Goal: Check status: Check status

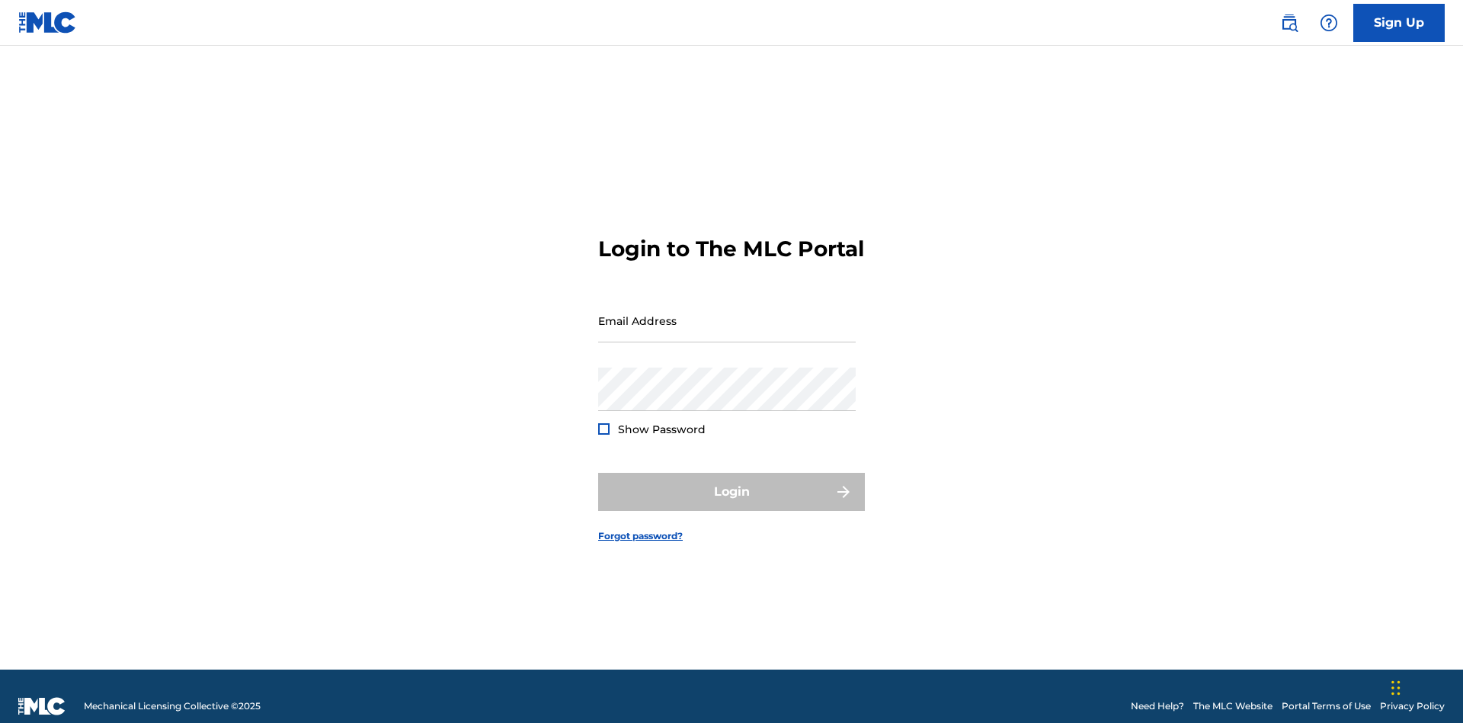
scroll to position [20, 0]
click at [727, 313] on input "Email Address" at bounding box center [727, 320] width 258 height 43
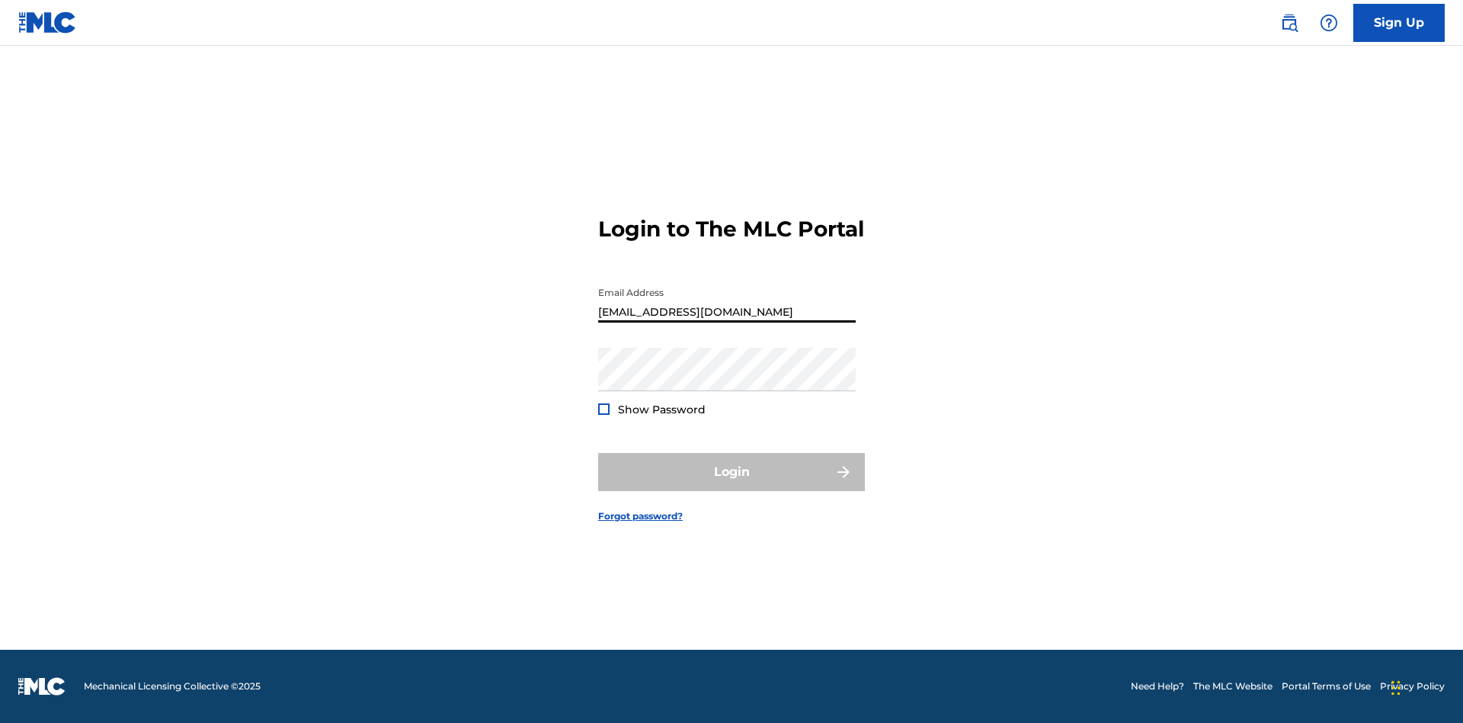
type input "[EMAIL_ADDRESS][DOMAIN_NAME]"
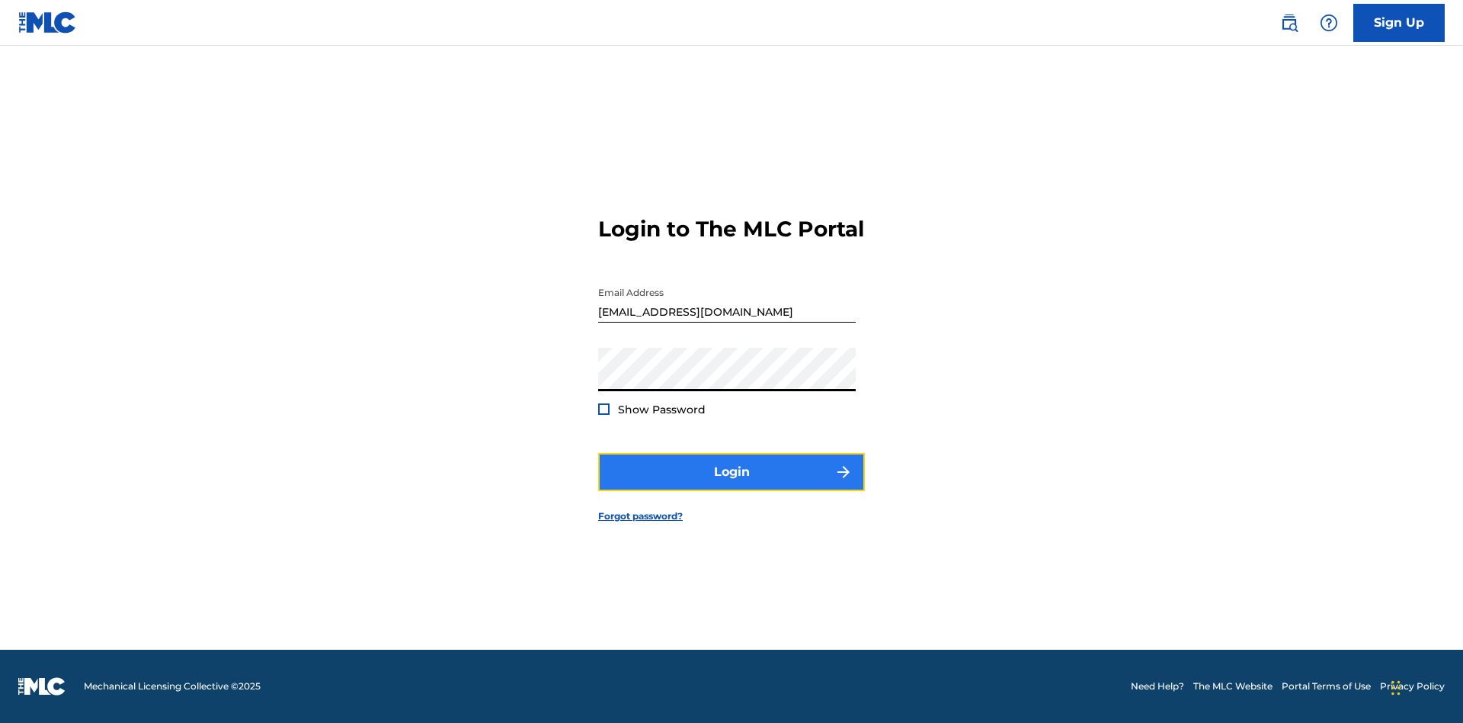
click at [732, 485] on button "Login" at bounding box center [731, 472] width 267 height 38
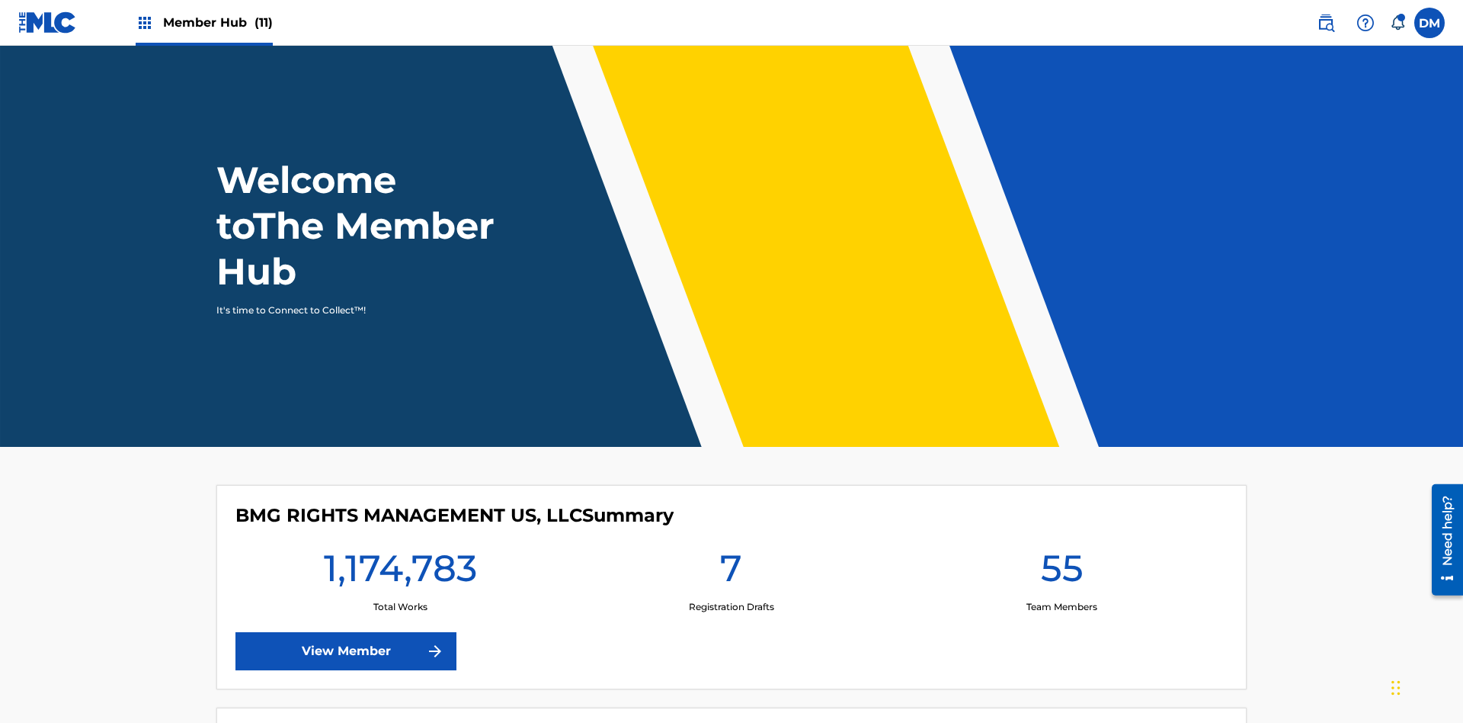
click at [203, 22] on span "Member Hub (11)" at bounding box center [218, 23] width 110 height 18
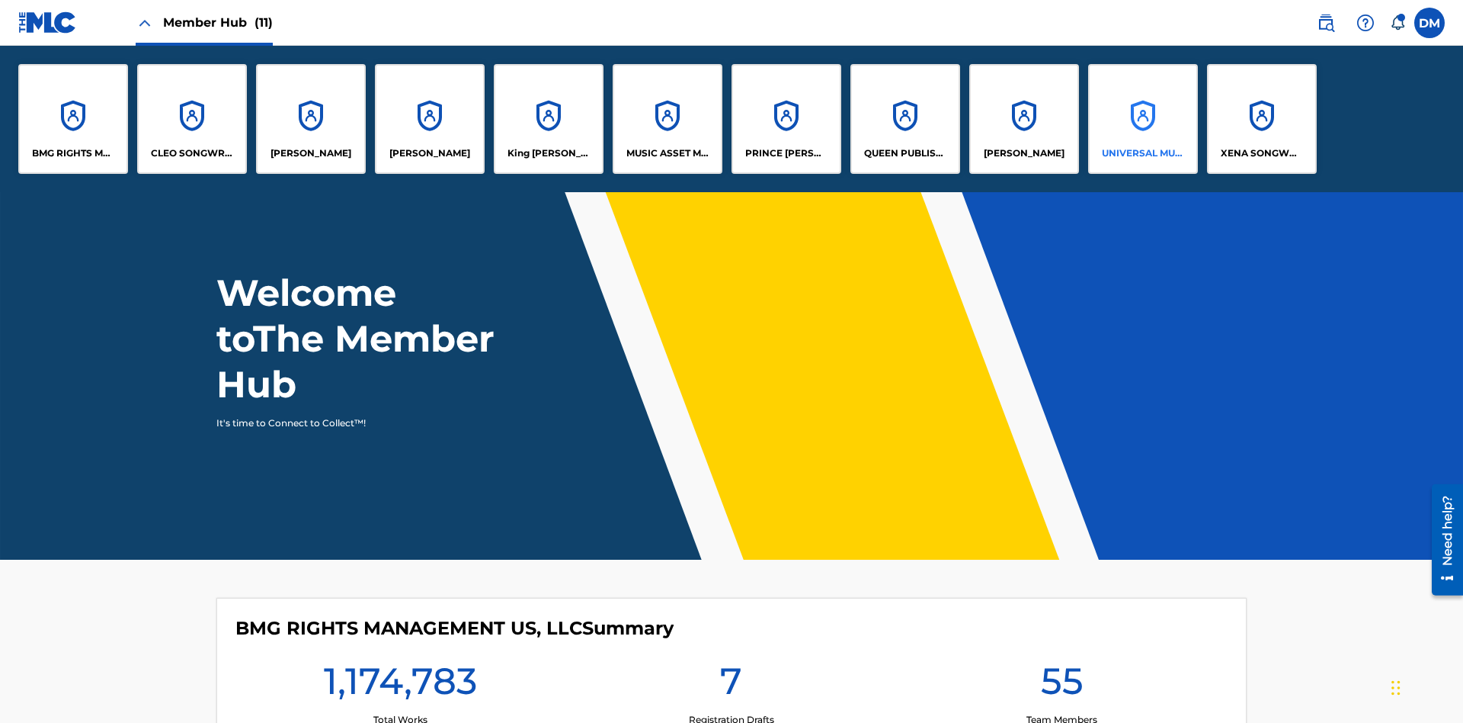
click at [1142, 153] on p "UNIVERSAL MUSIC PUB GROUP" at bounding box center [1143, 153] width 83 height 14
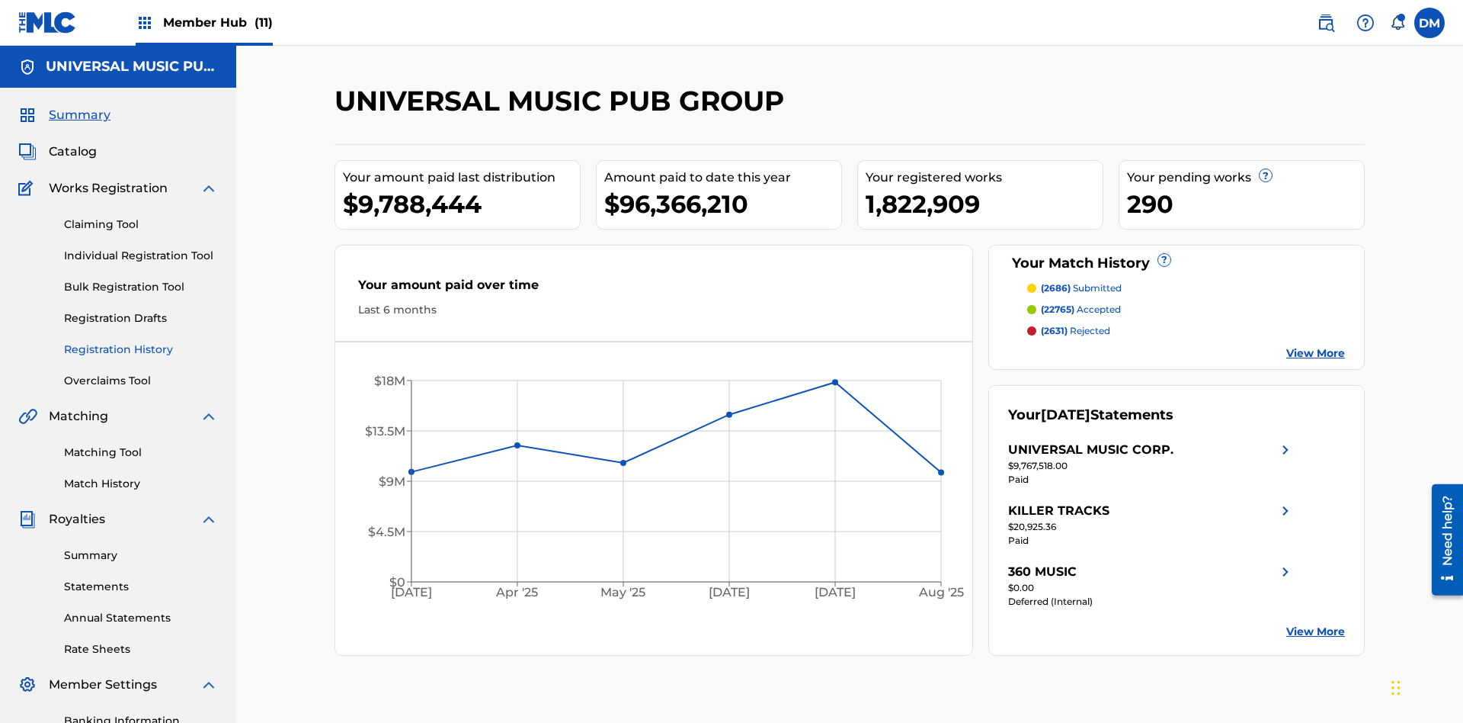
click at [141, 341] on link "Registration History" at bounding box center [141, 349] width 154 height 16
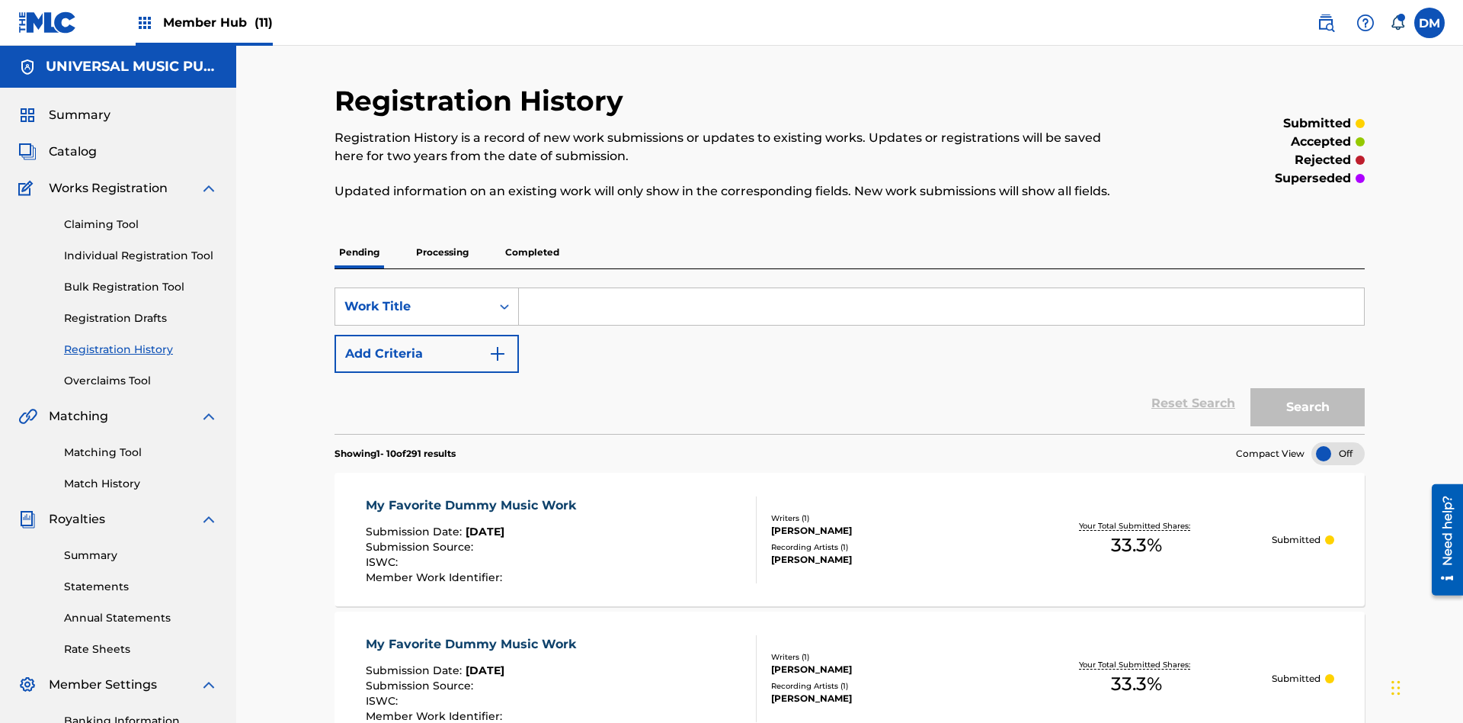
click at [442, 236] on p "Processing" at bounding box center [443, 252] width 62 height 32
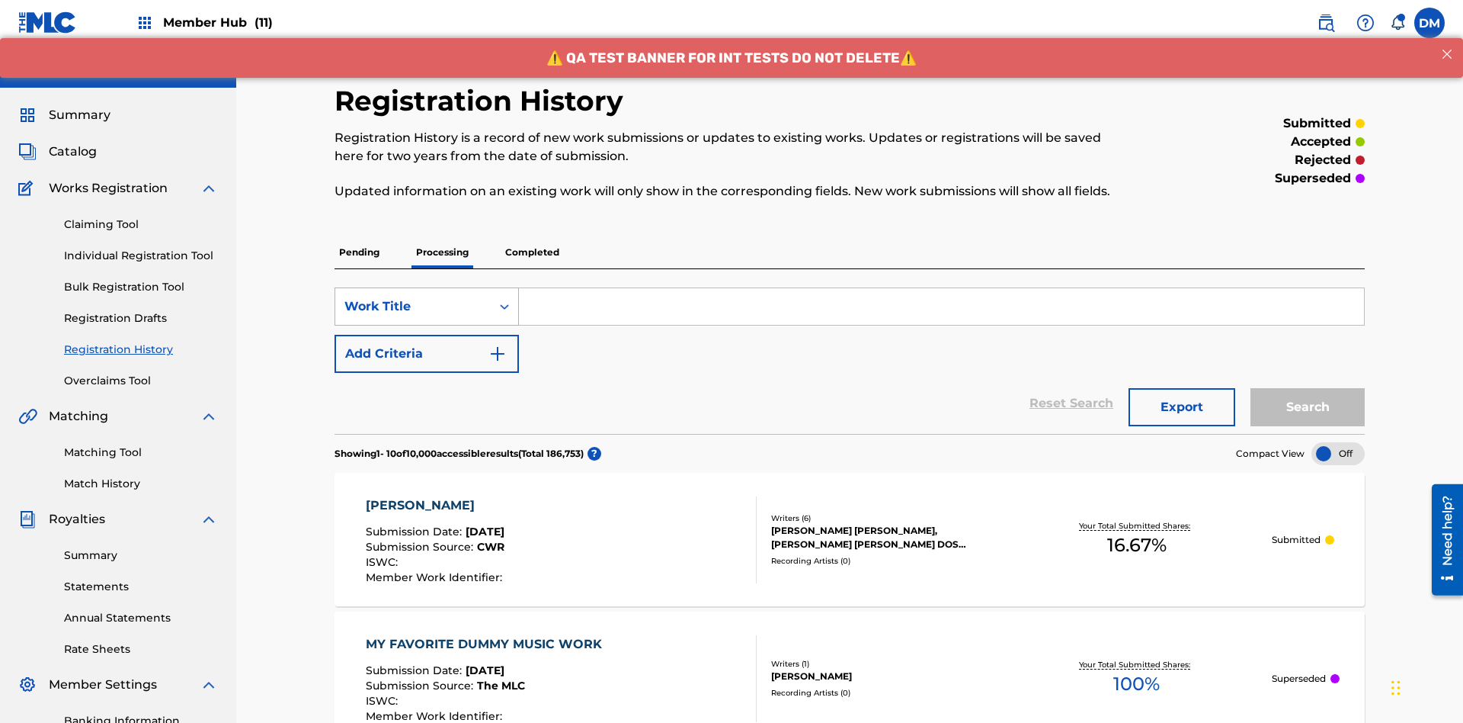
click at [413, 297] on div "Work Title" at bounding box center [412, 306] width 137 height 18
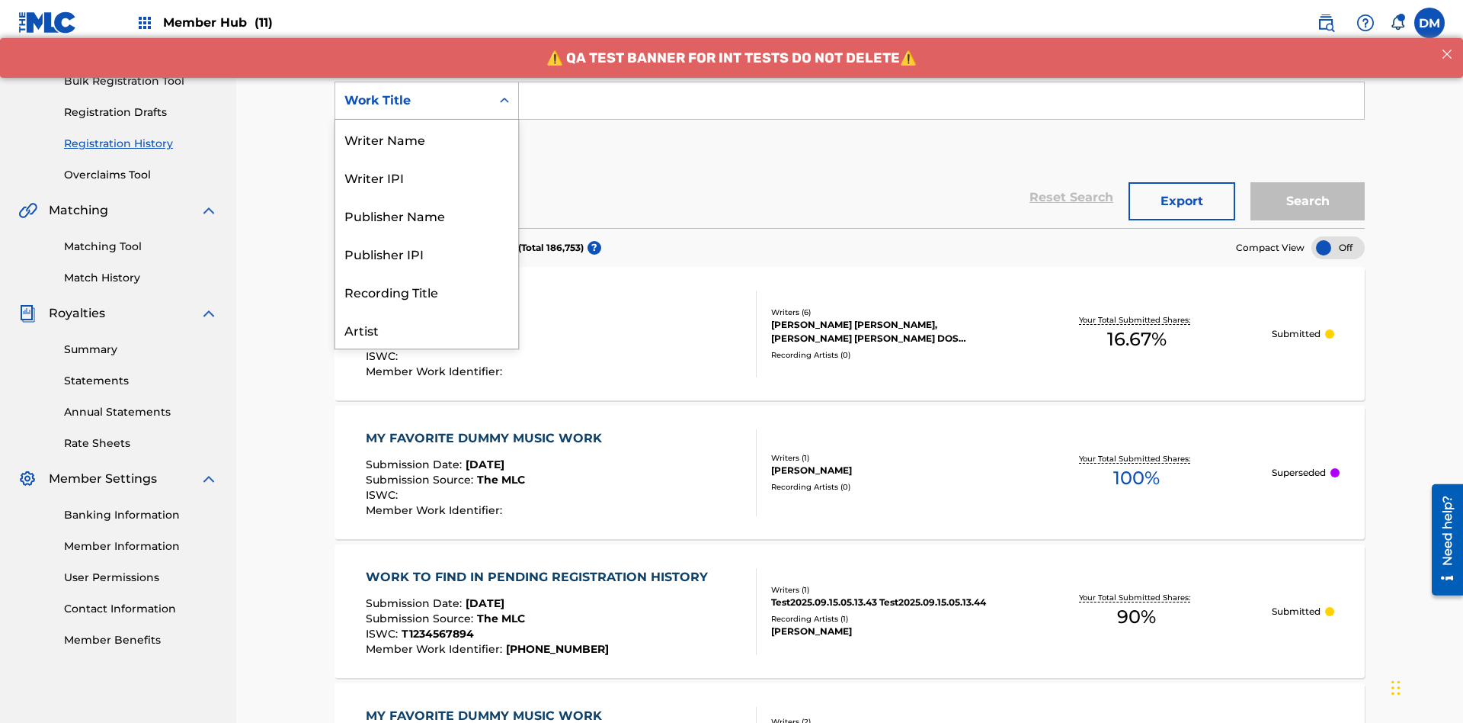
scroll to position [76, 0]
click at [427, 329] on div "Work Title" at bounding box center [426, 329] width 183 height 38
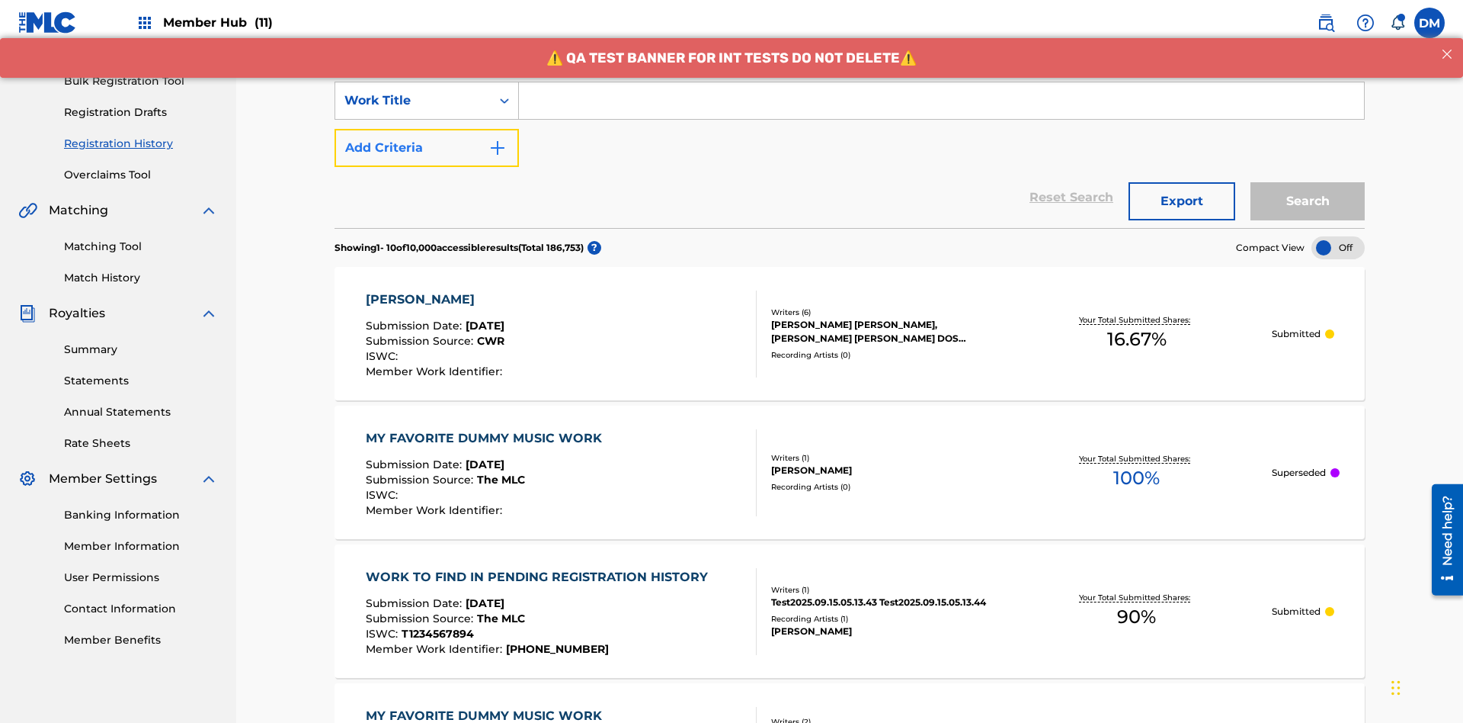
click at [427, 129] on button "Add Criteria" at bounding box center [427, 148] width 184 height 38
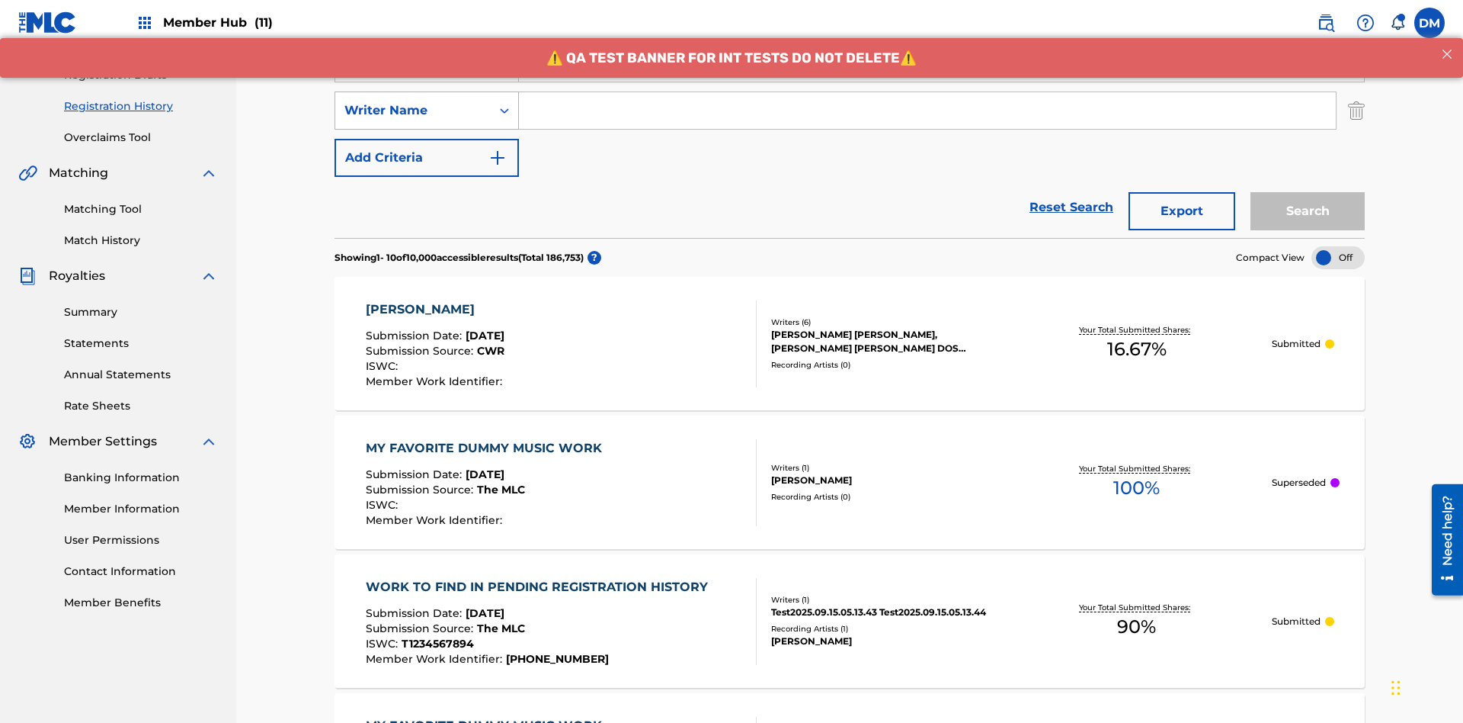
click at [413, 101] on div "Writer Name" at bounding box center [412, 110] width 137 height 18
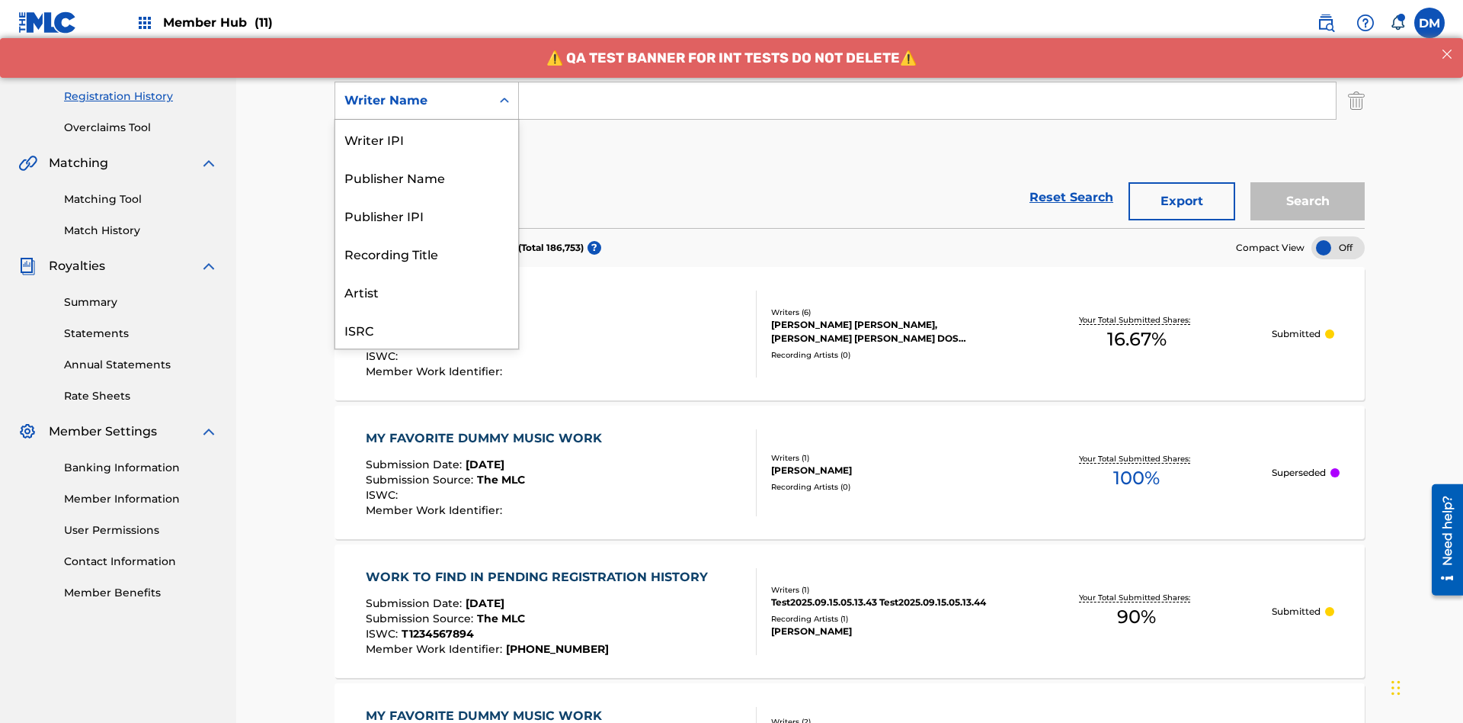
scroll to position [38, 0]
click at [427, 215] on div "Recording Title" at bounding box center [426, 215] width 183 height 38
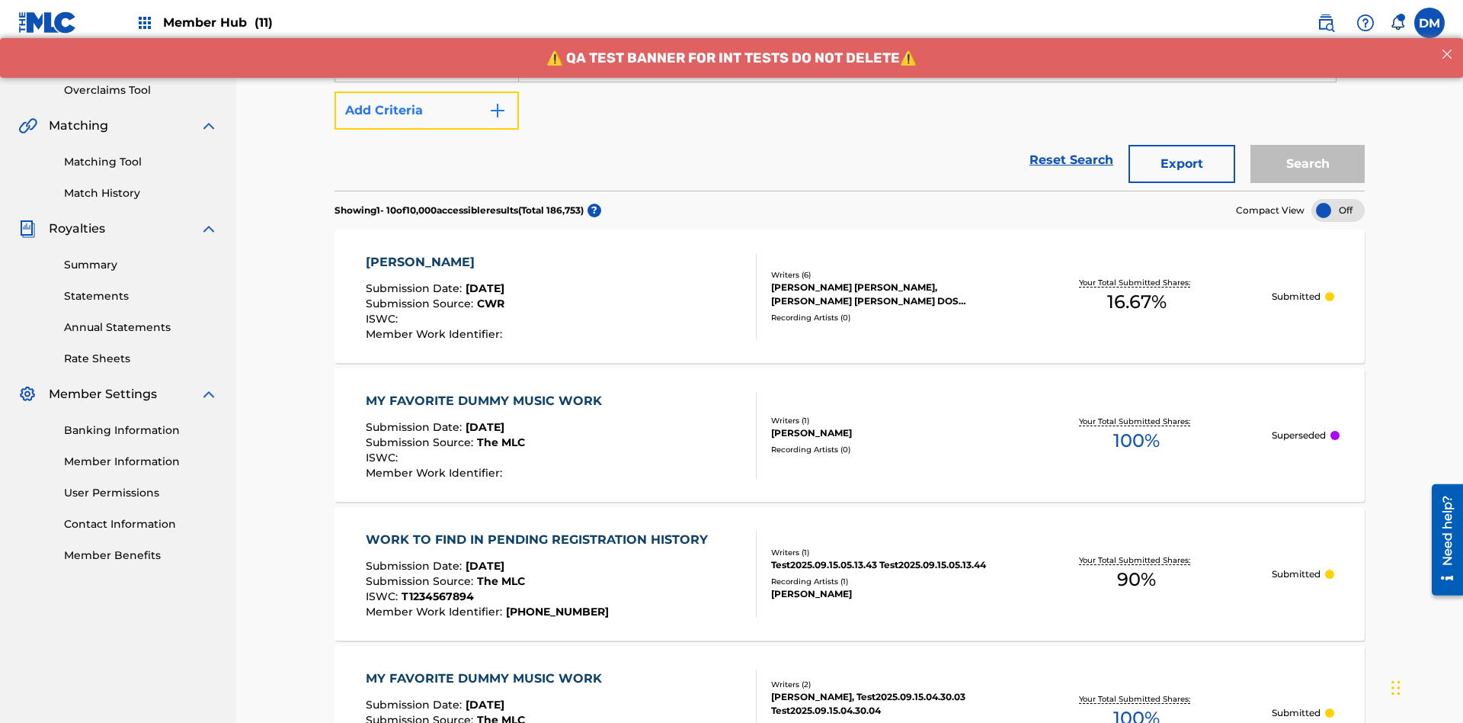
click at [427, 111] on button "Add Criteria" at bounding box center [427, 110] width 184 height 38
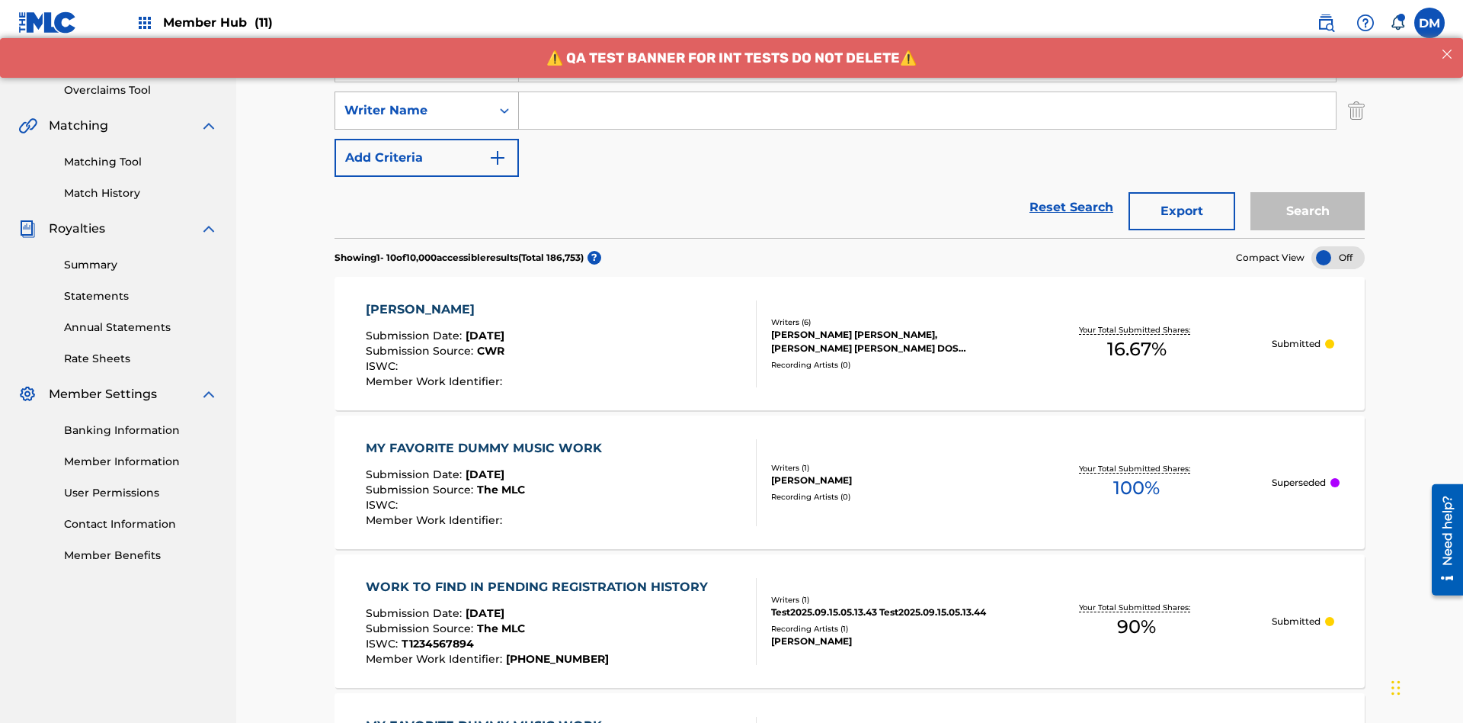
click at [413, 101] on div "Writer Name" at bounding box center [412, 110] width 137 height 18
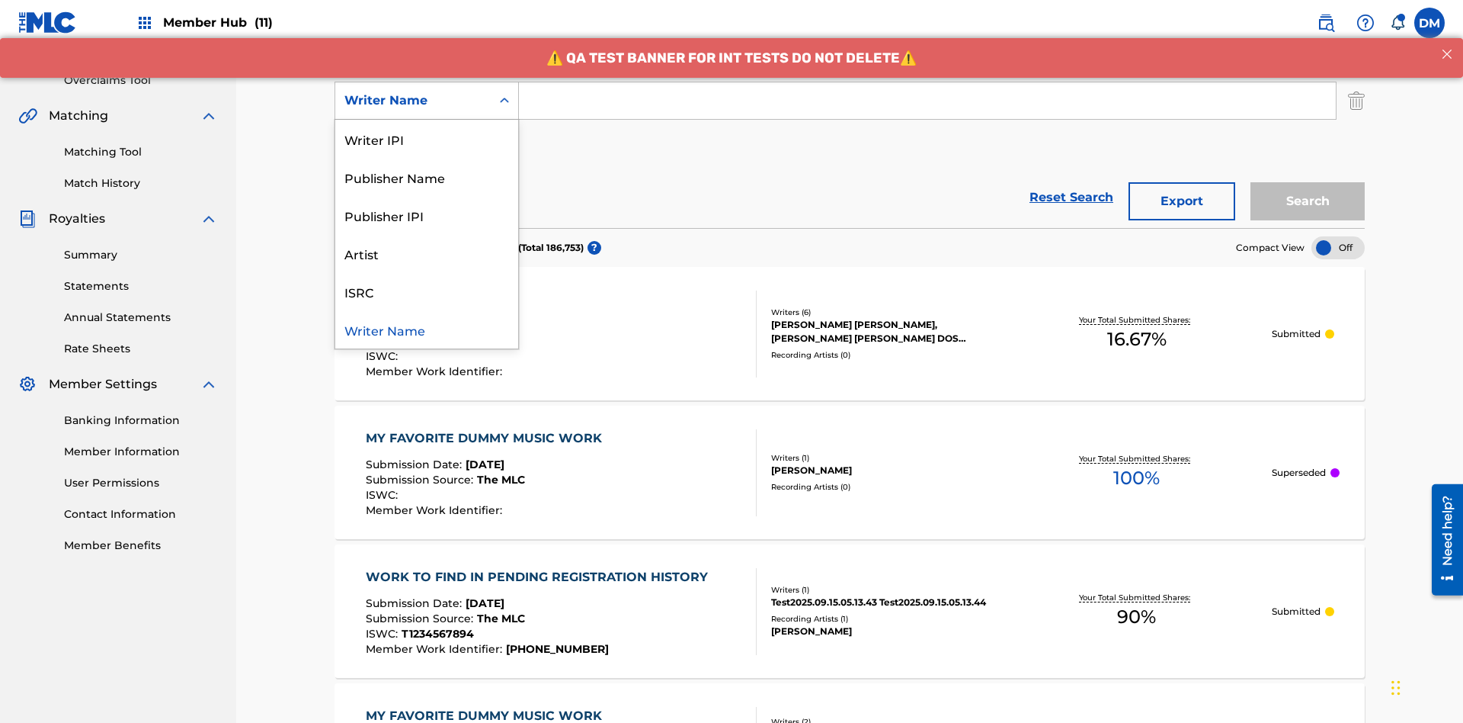
click at [427, 291] on div "ISRC" at bounding box center [426, 291] width 183 height 38
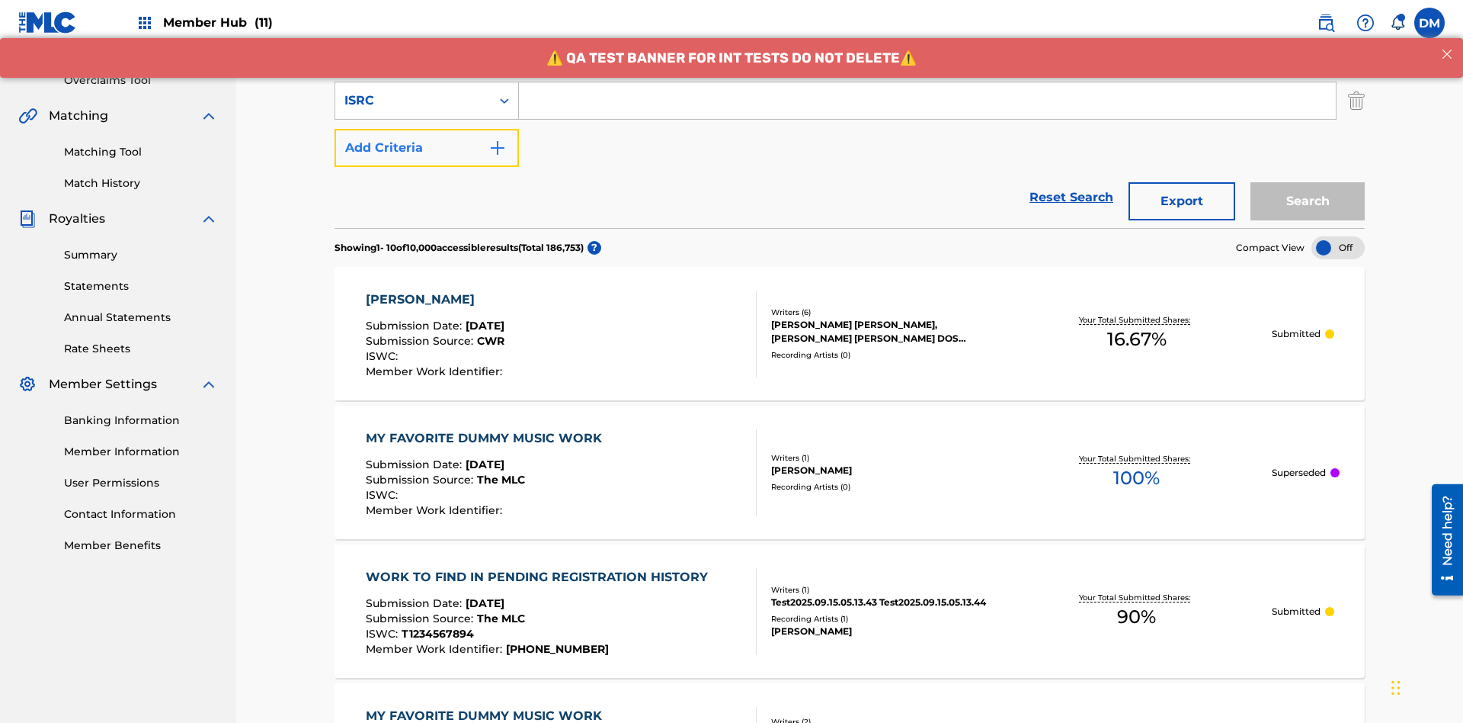
click at [427, 129] on button "Add Criteria" at bounding box center [427, 148] width 184 height 38
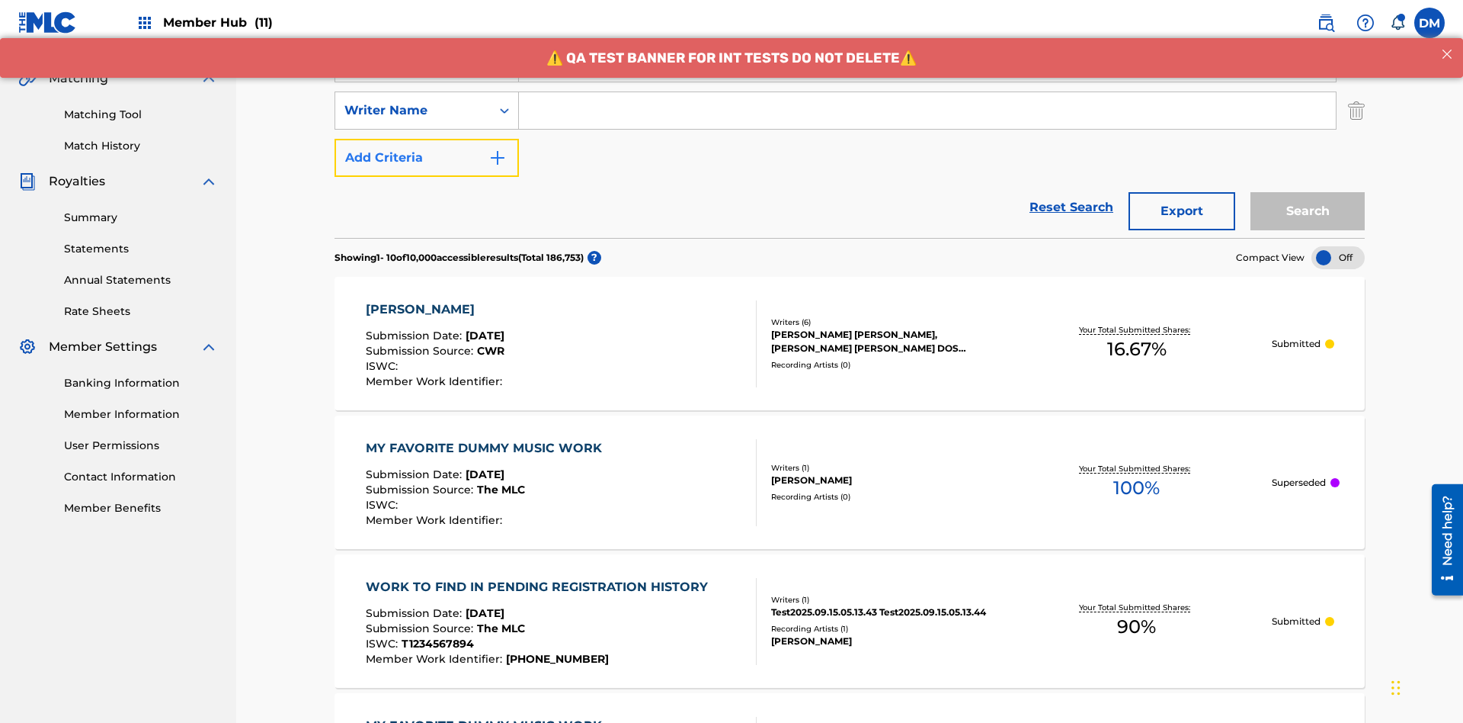
scroll to position [348, 0]
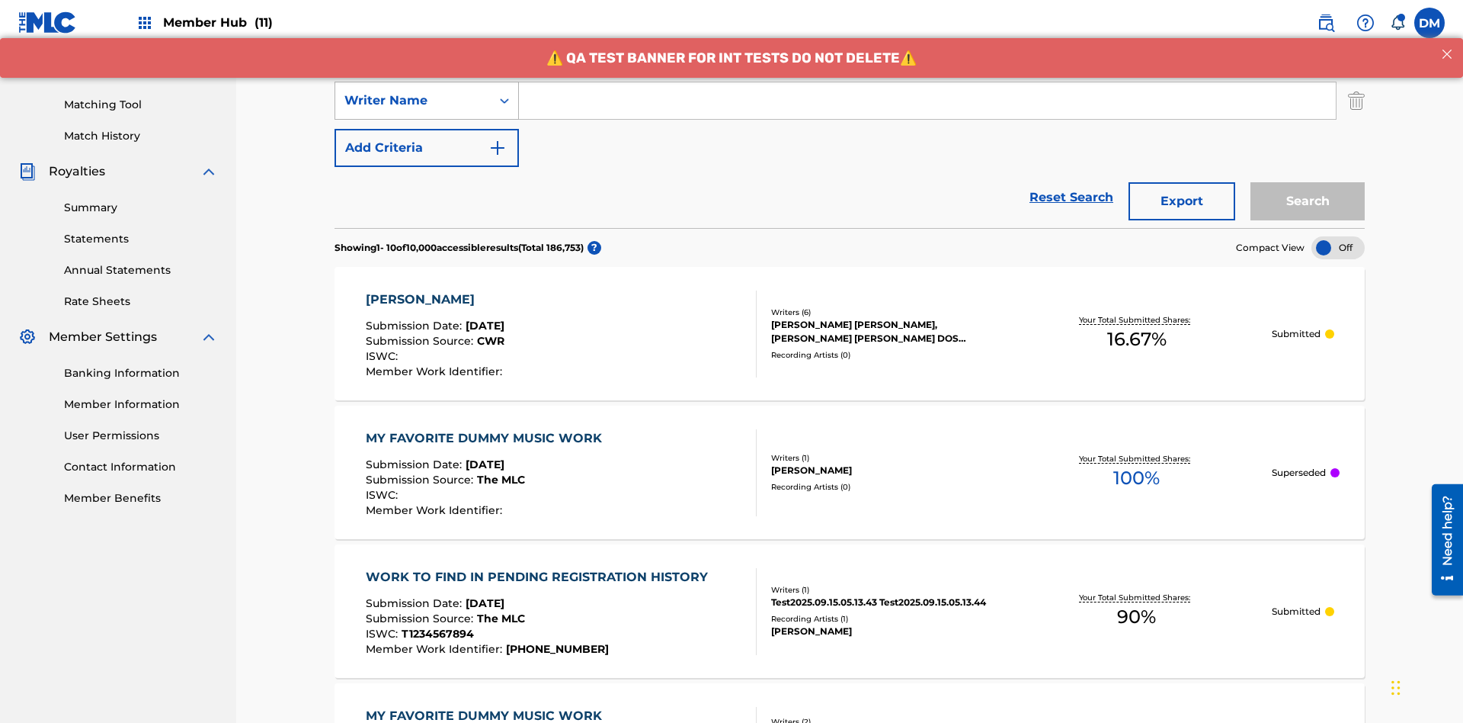
click at [413, 101] on div "Writer Name" at bounding box center [412, 100] width 137 height 18
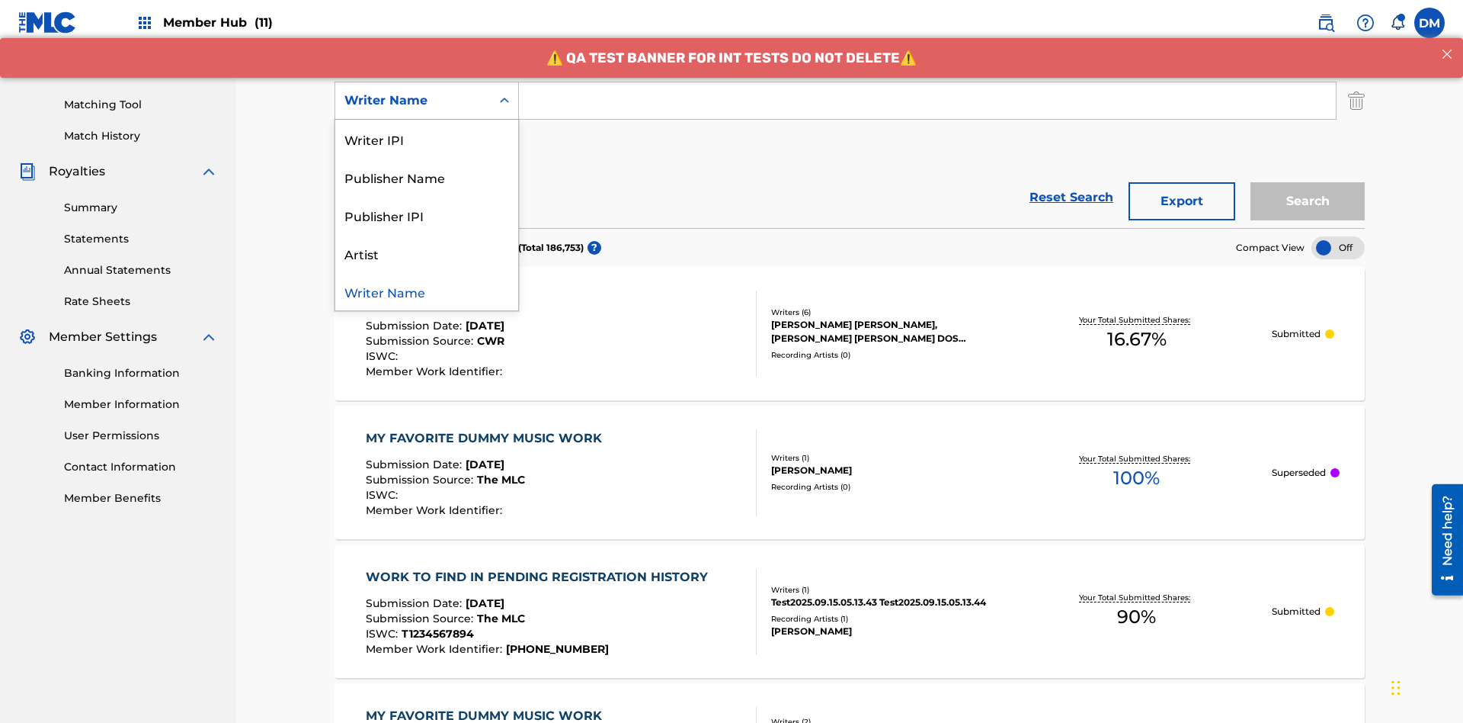
click at [427, 291] on div "Writer Name" at bounding box center [426, 291] width 183 height 38
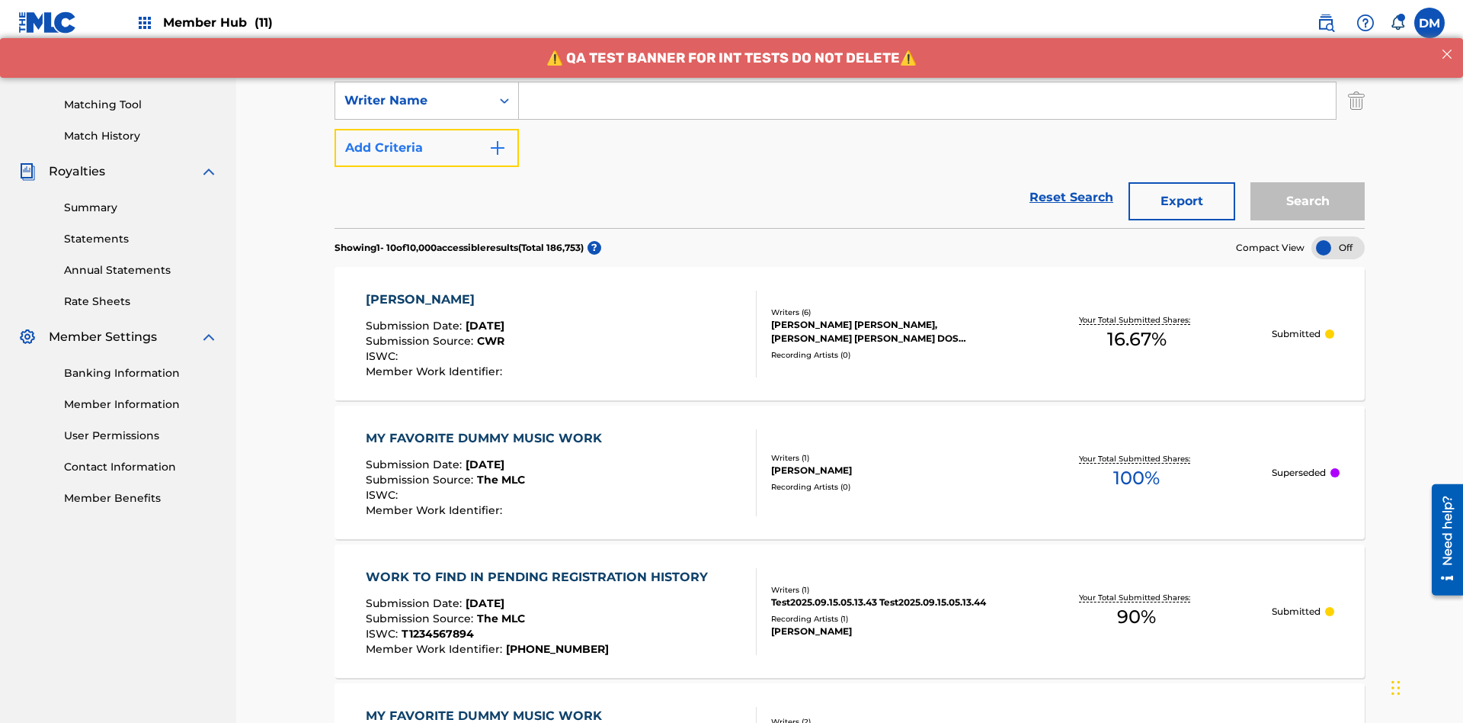
click at [427, 129] on button "Add Criteria" at bounding box center [427, 148] width 184 height 38
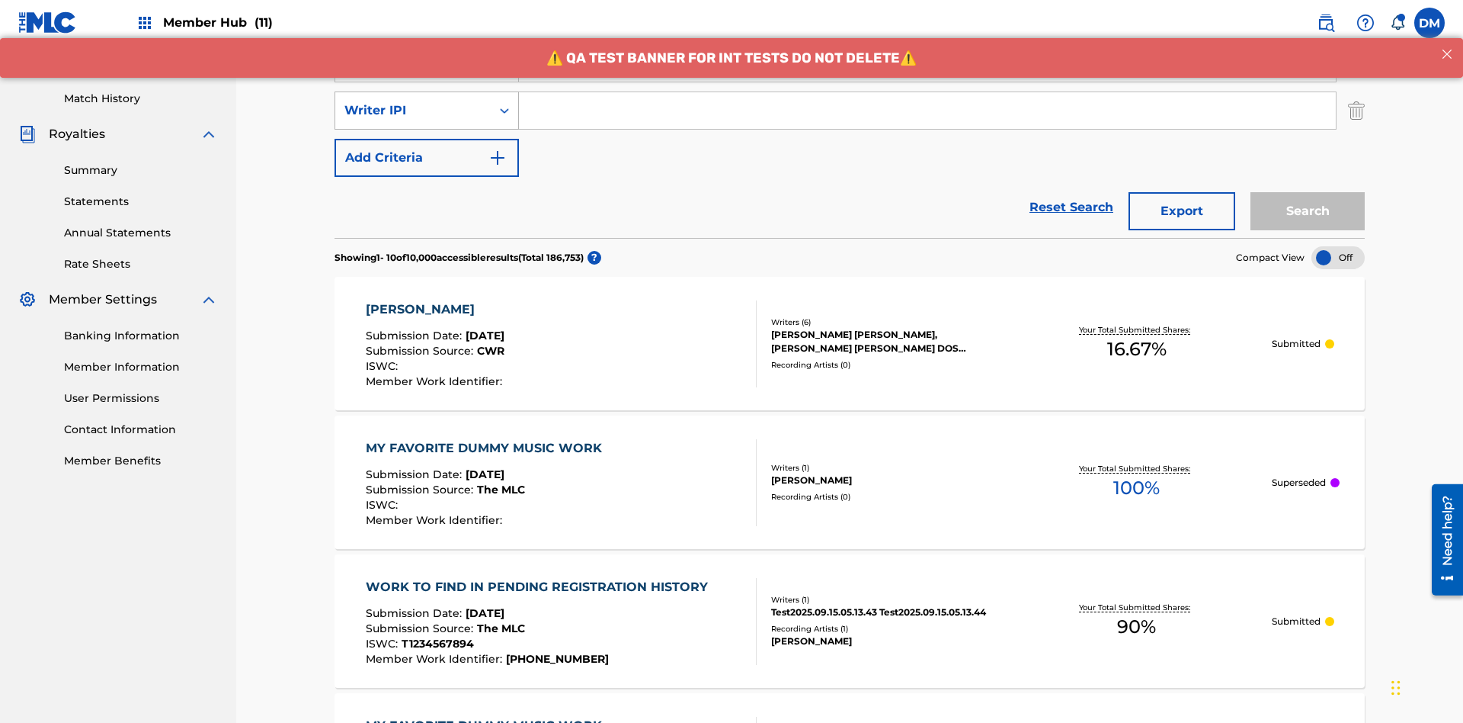
click at [413, 101] on div "Writer IPI" at bounding box center [412, 110] width 137 height 18
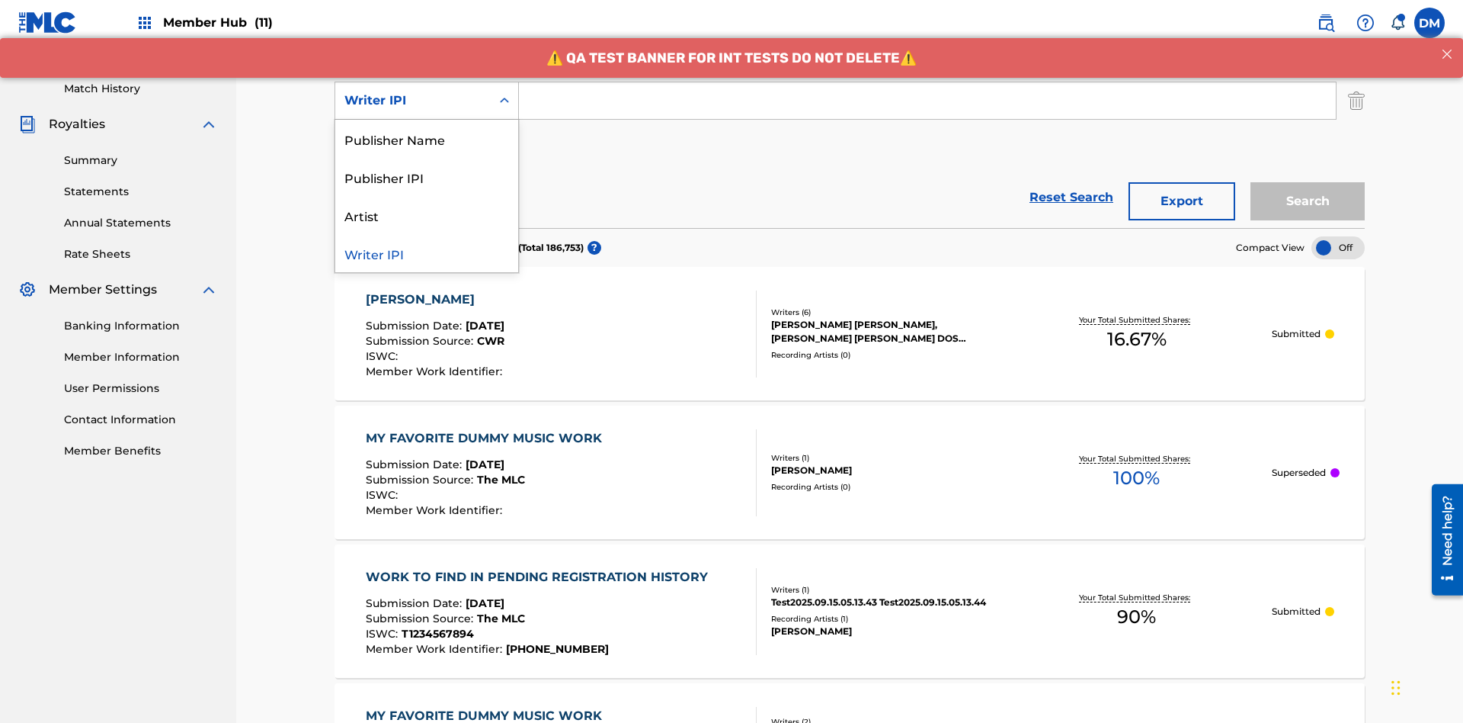
click at [427, 139] on div "Publisher Name" at bounding box center [426, 139] width 183 height 38
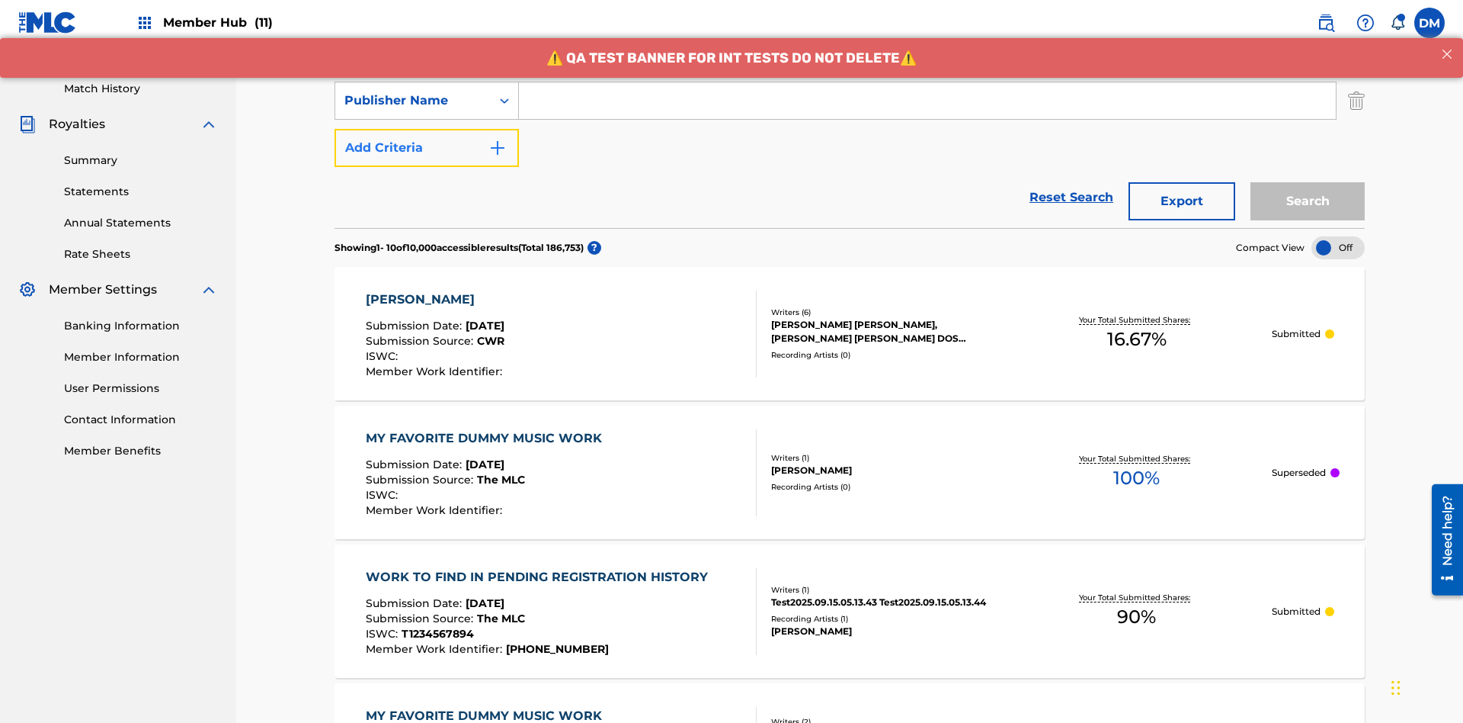
click at [427, 129] on button "Add Criteria" at bounding box center [427, 148] width 184 height 38
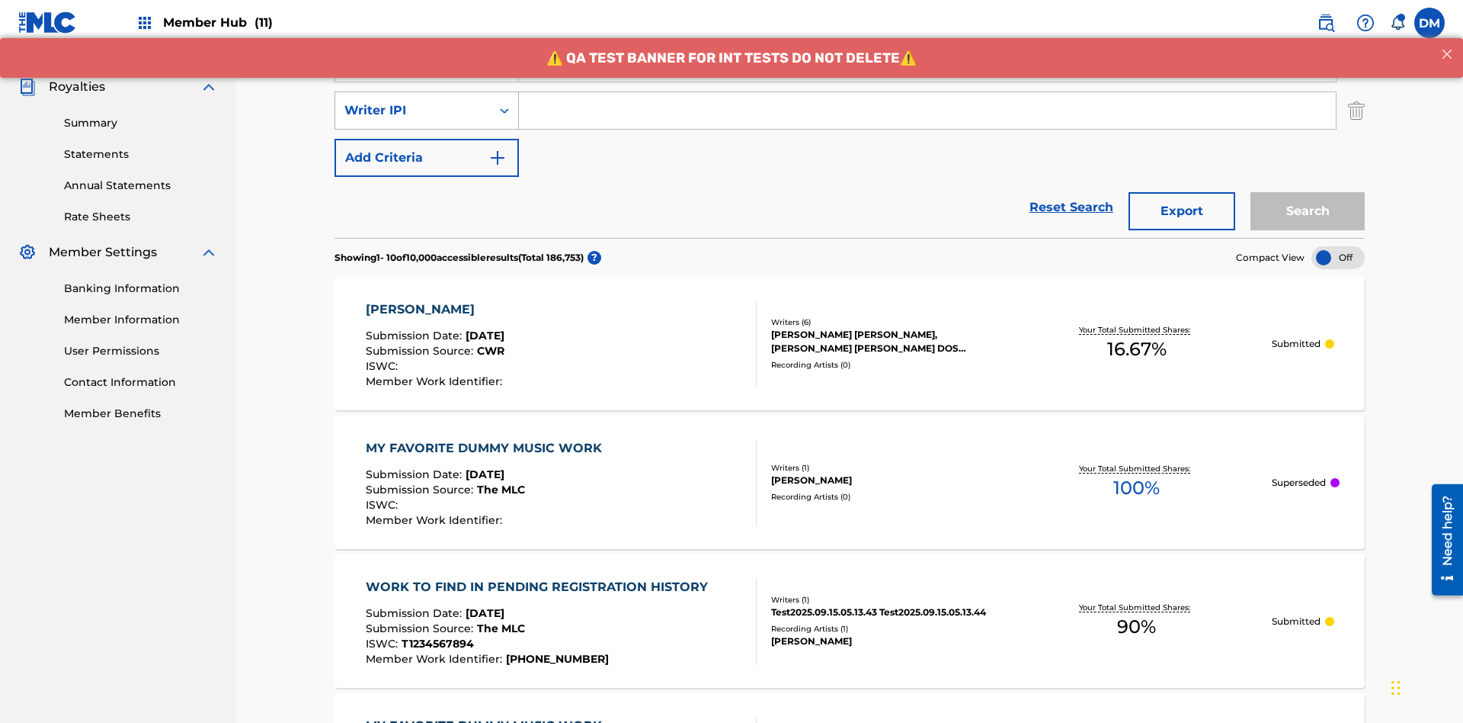
click at [413, 101] on div "Writer IPI" at bounding box center [412, 110] width 137 height 18
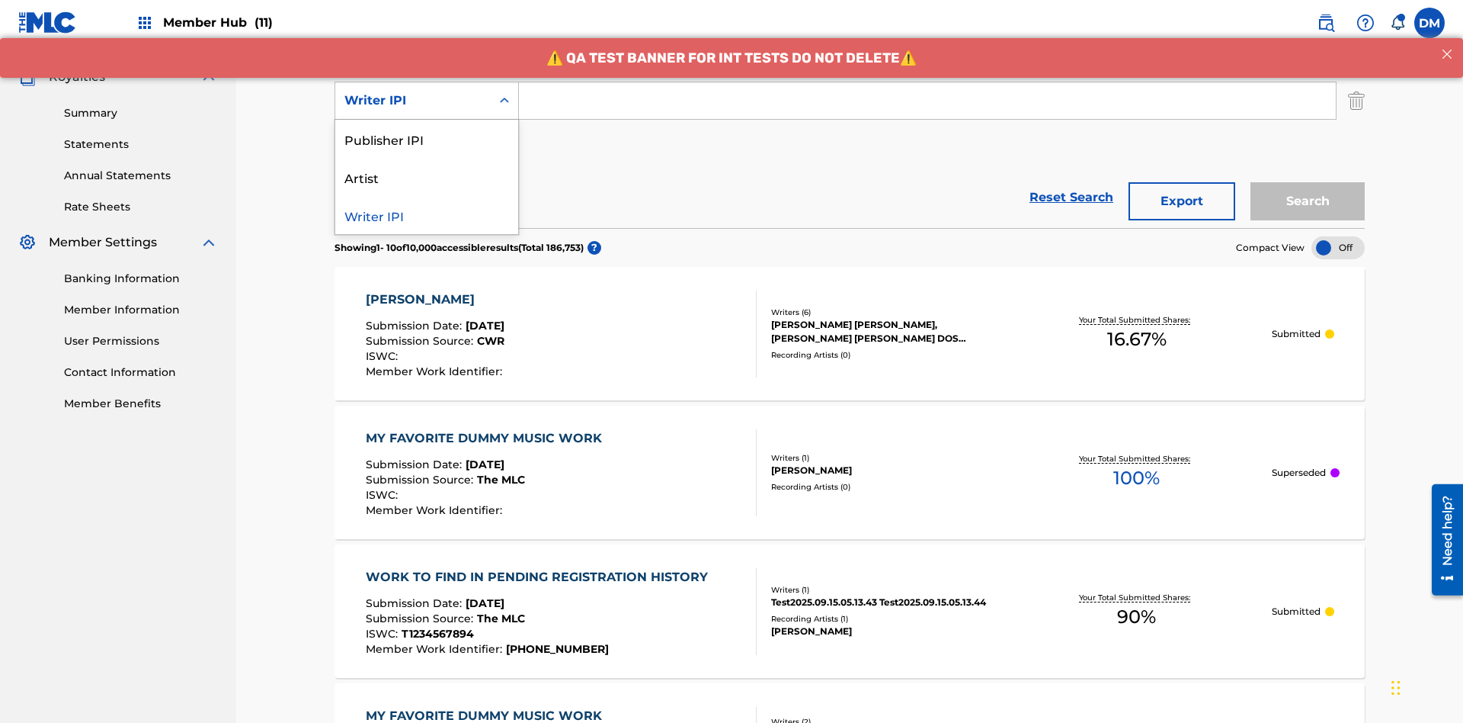
click at [427, 139] on div "Publisher IPI" at bounding box center [426, 139] width 183 height 38
click at [427, 129] on button "Add Criteria" at bounding box center [427, 148] width 184 height 38
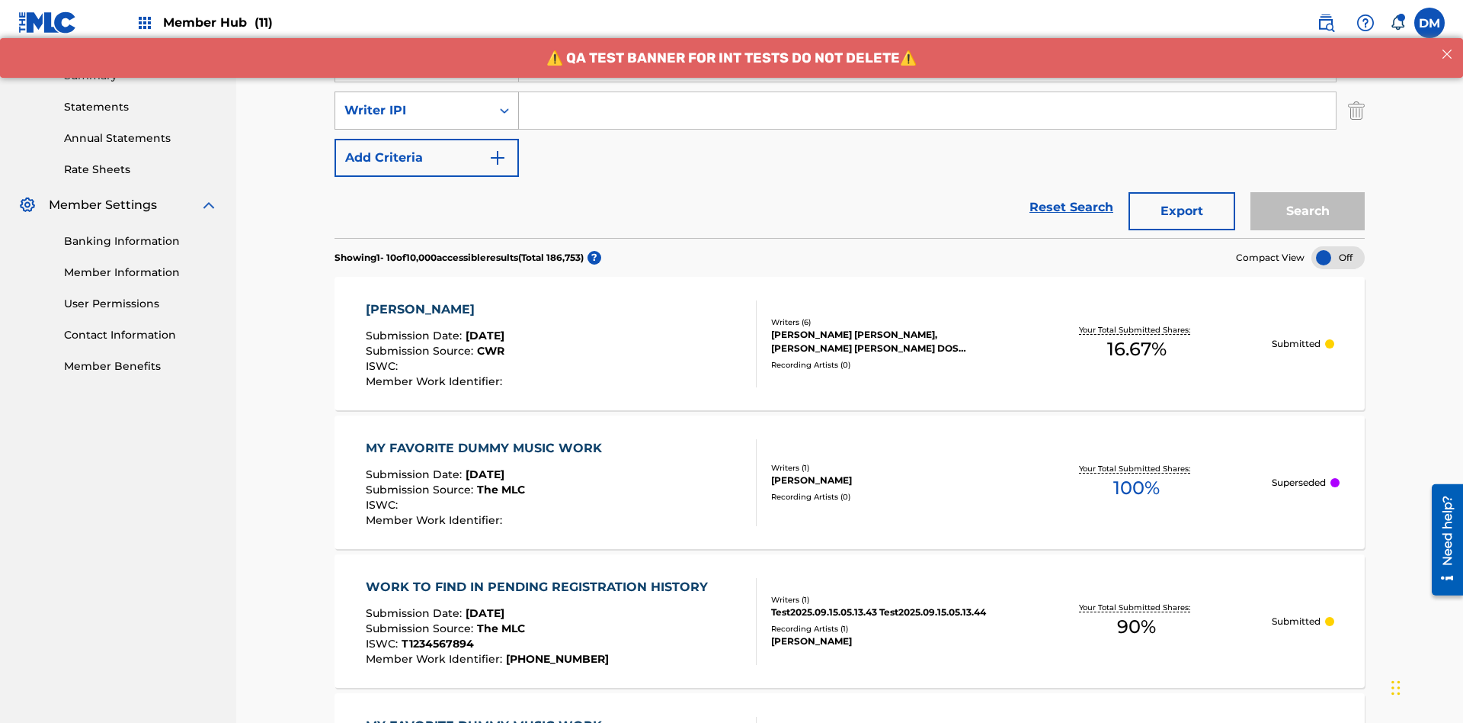
click at [413, 101] on div "Writer IPI" at bounding box center [412, 110] width 137 height 18
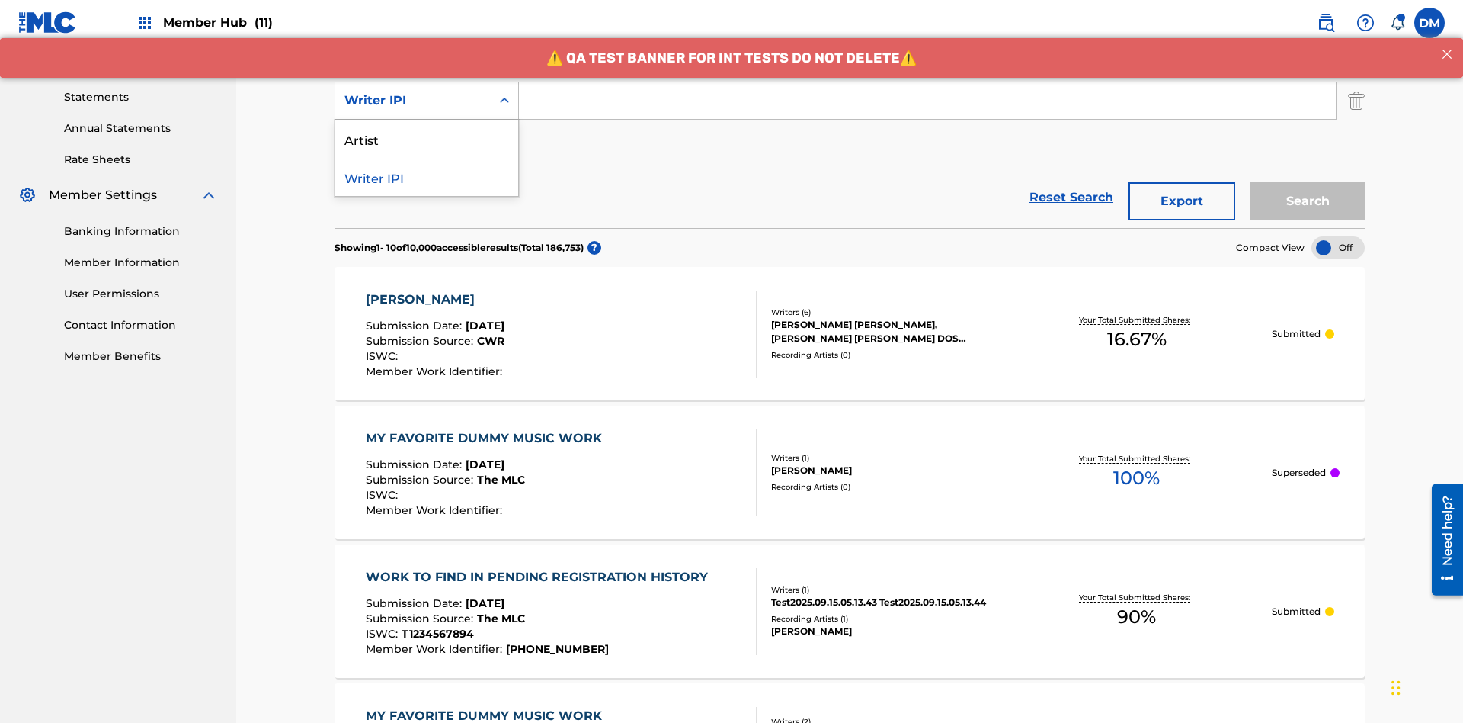
click at [427, 139] on div "Artist" at bounding box center [426, 139] width 183 height 38
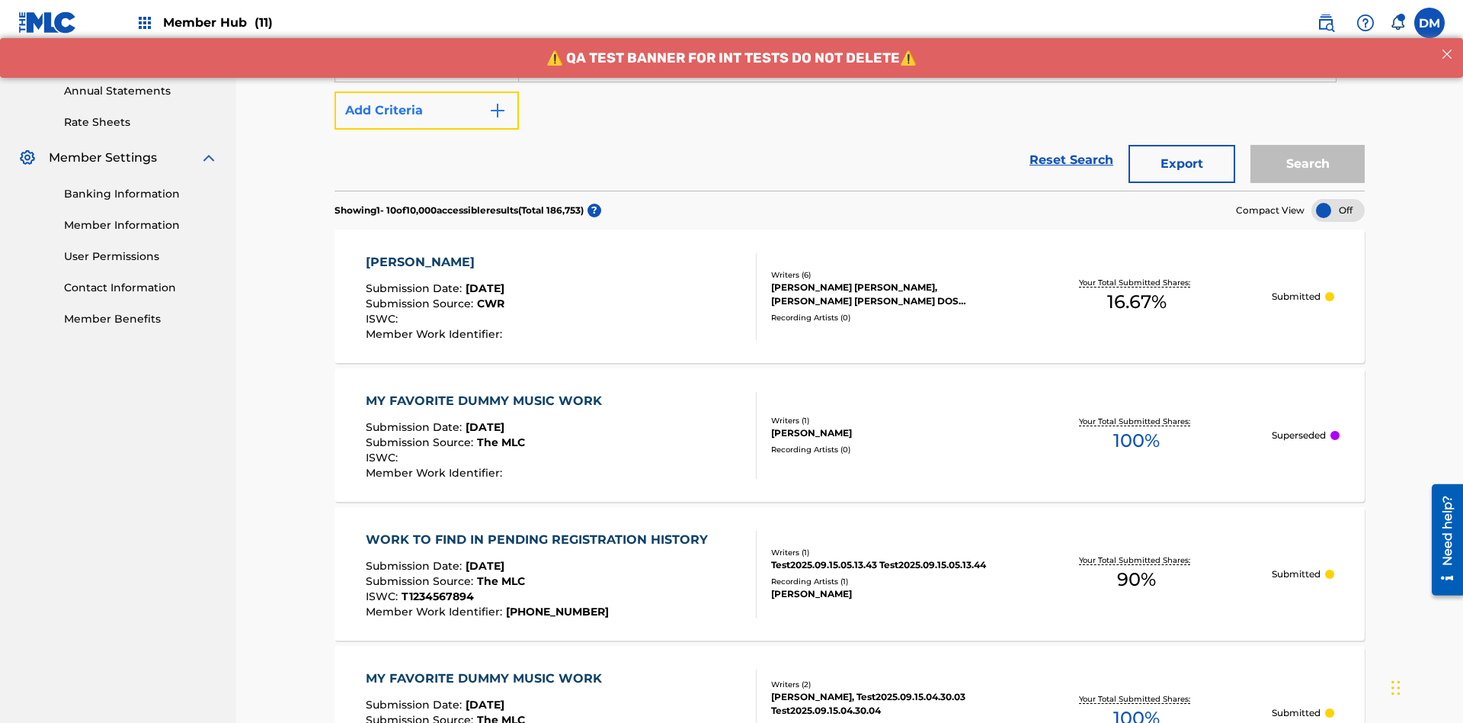
click at [427, 111] on button "Add Criteria" at bounding box center [427, 110] width 184 height 38
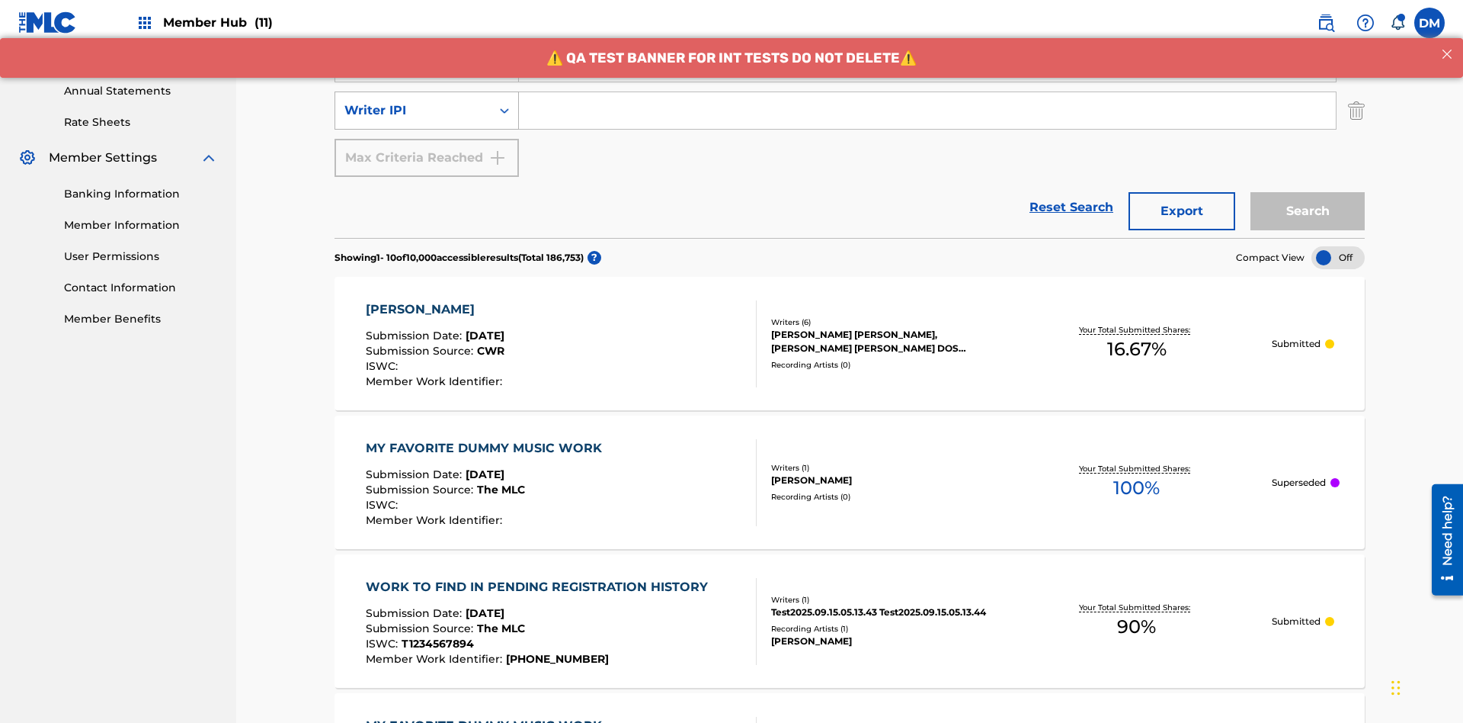
click at [413, 101] on div "Writer IPI" at bounding box center [412, 110] width 137 height 18
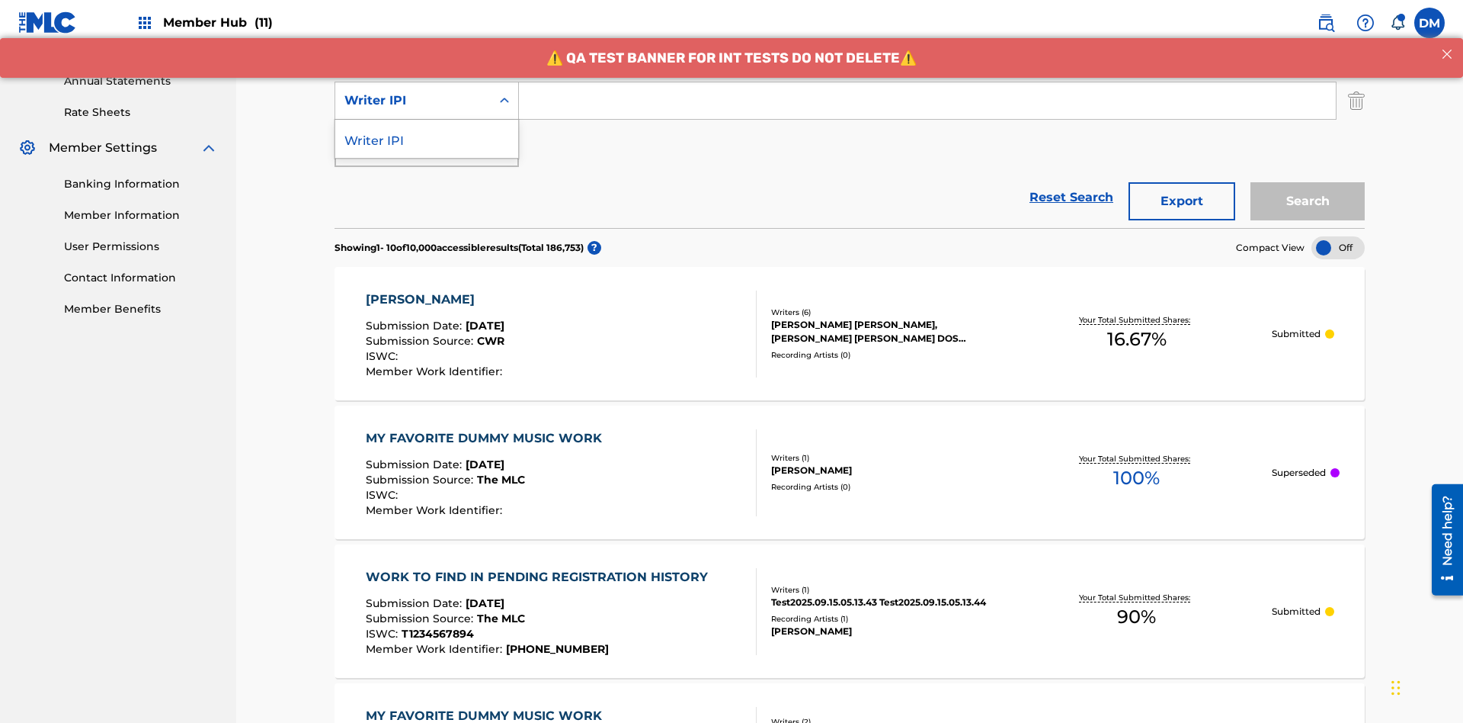
click at [427, 139] on div "Writer IPI" at bounding box center [426, 139] width 183 height 38
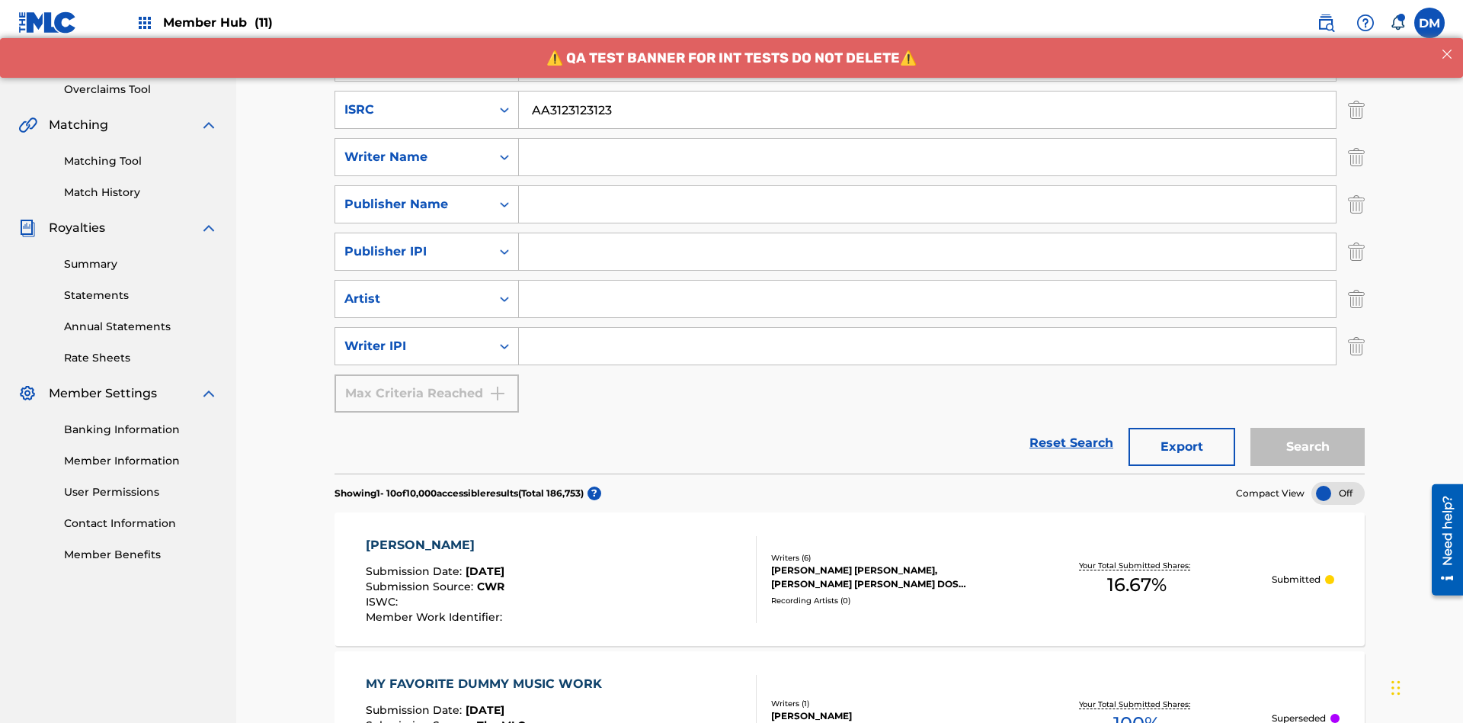
type input "AA3123123123"
click at [941, 34] on input "Search Form" at bounding box center [941, 15] width 845 height 37
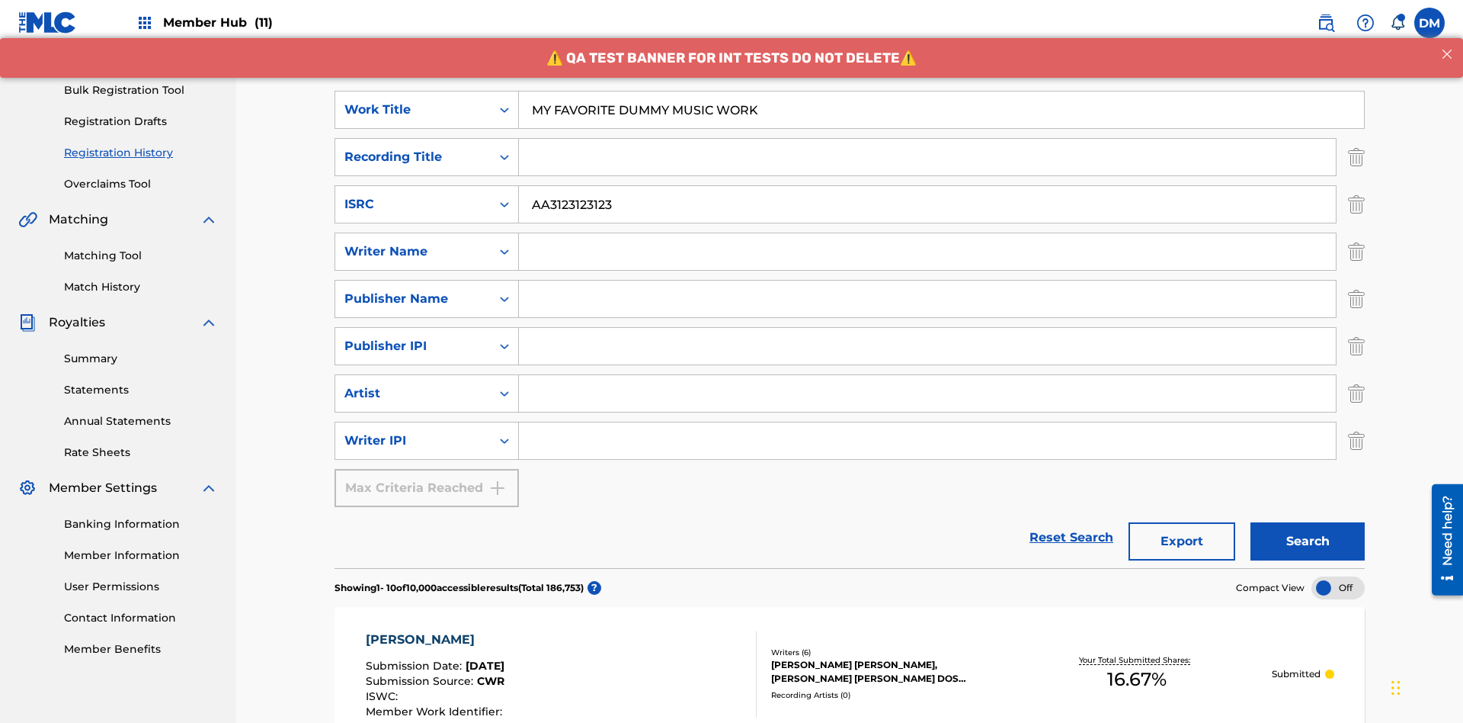
type input "MY FAVORITE DUMMY MUSIC WORK"
click at [928, 233] on input "Search Form" at bounding box center [927, 251] width 817 height 37
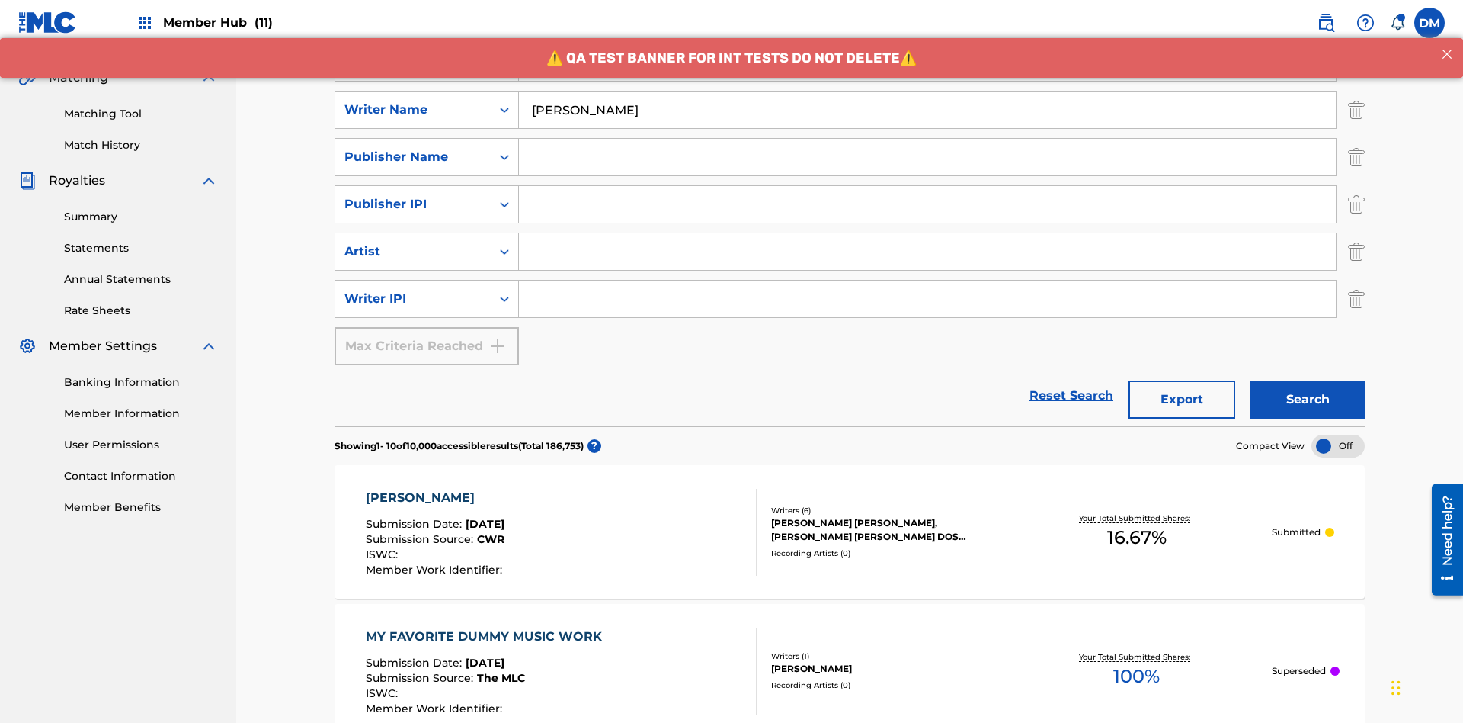
type input "[PERSON_NAME]"
click at [928, 280] on input "Search Form" at bounding box center [927, 298] width 817 height 37
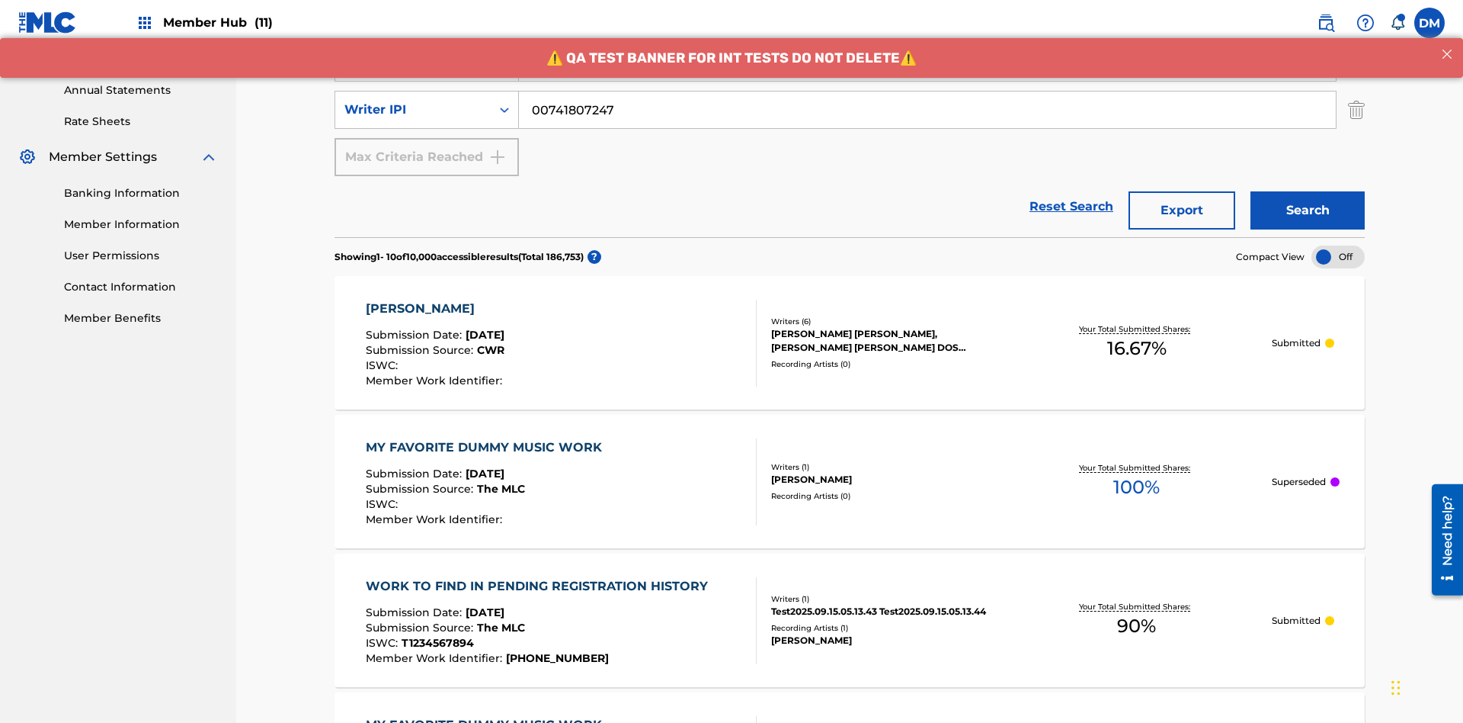
type input "00741807247"
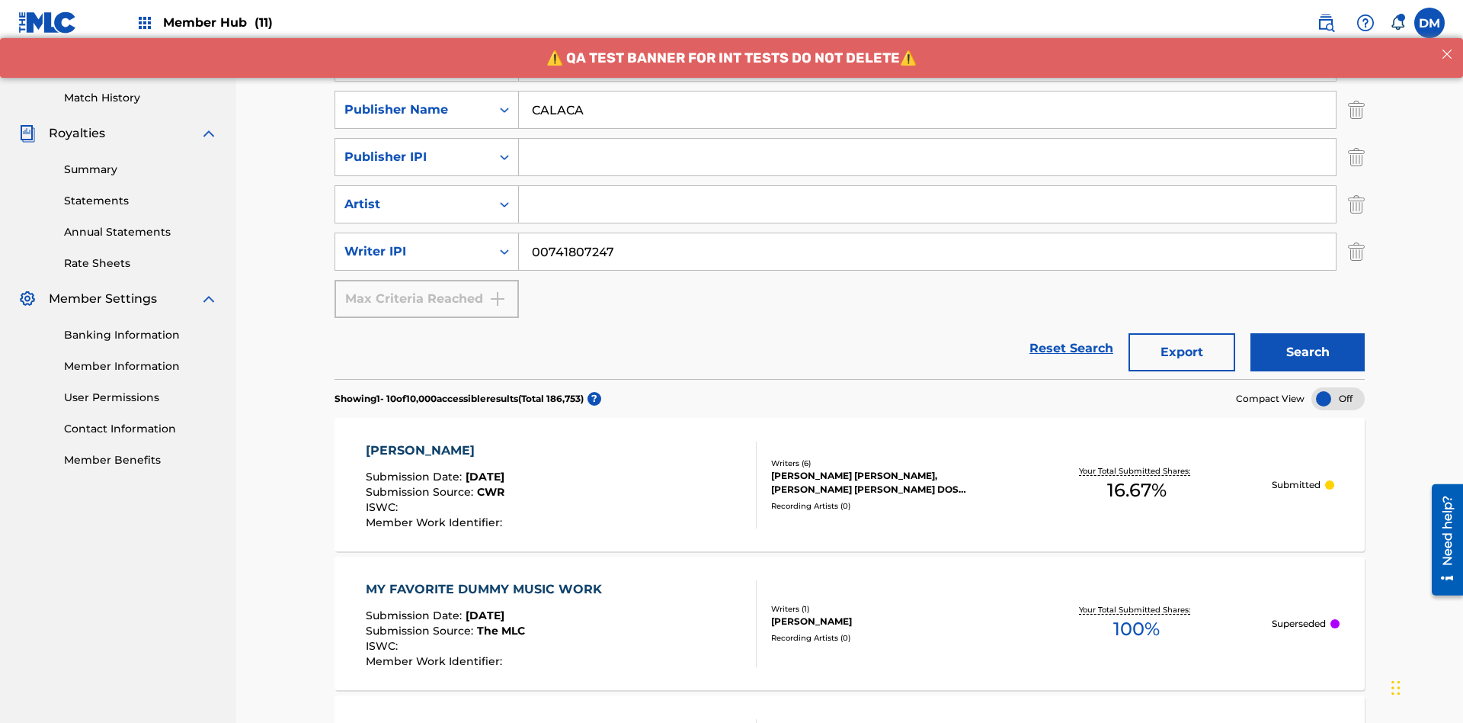
type input "CALACA"
click at [928, 139] on input "Search Form" at bounding box center [927, 157] width 817 height 37
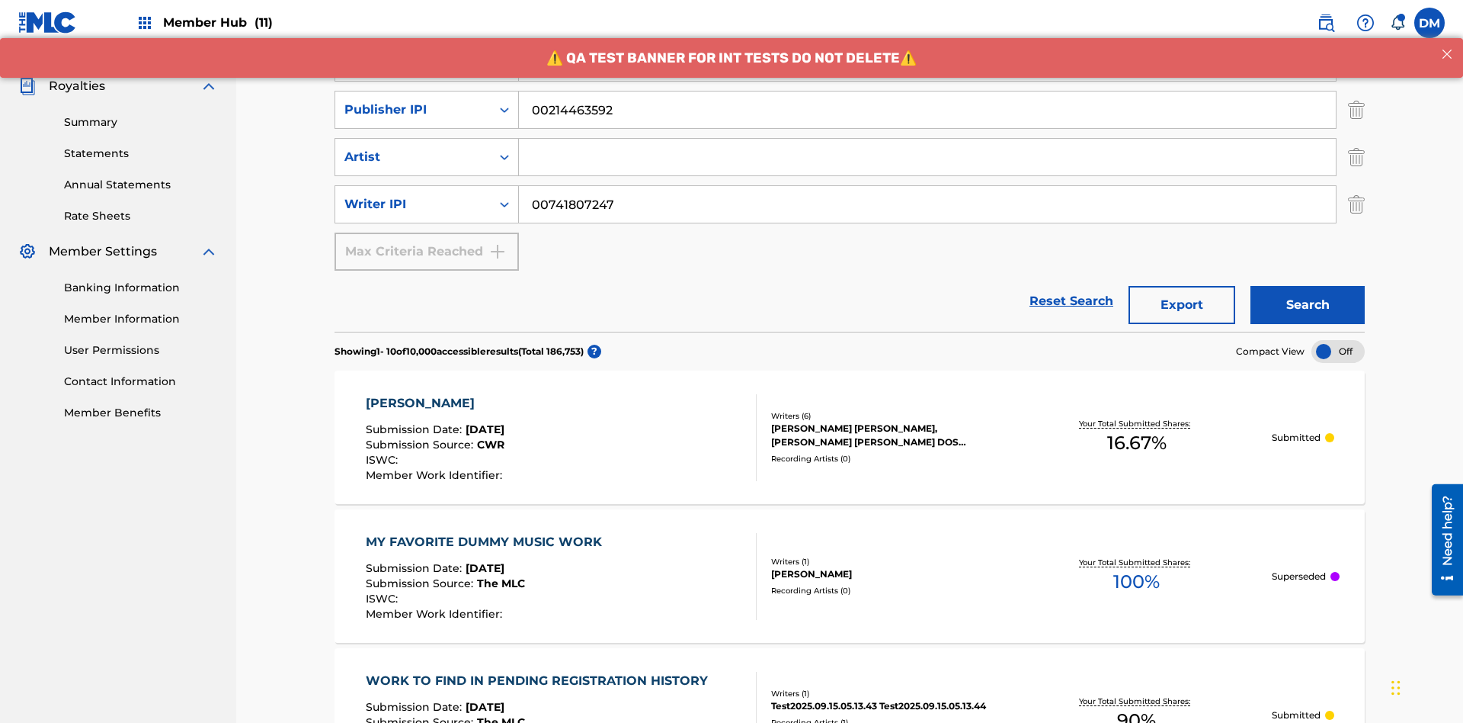
type input "00214463592"
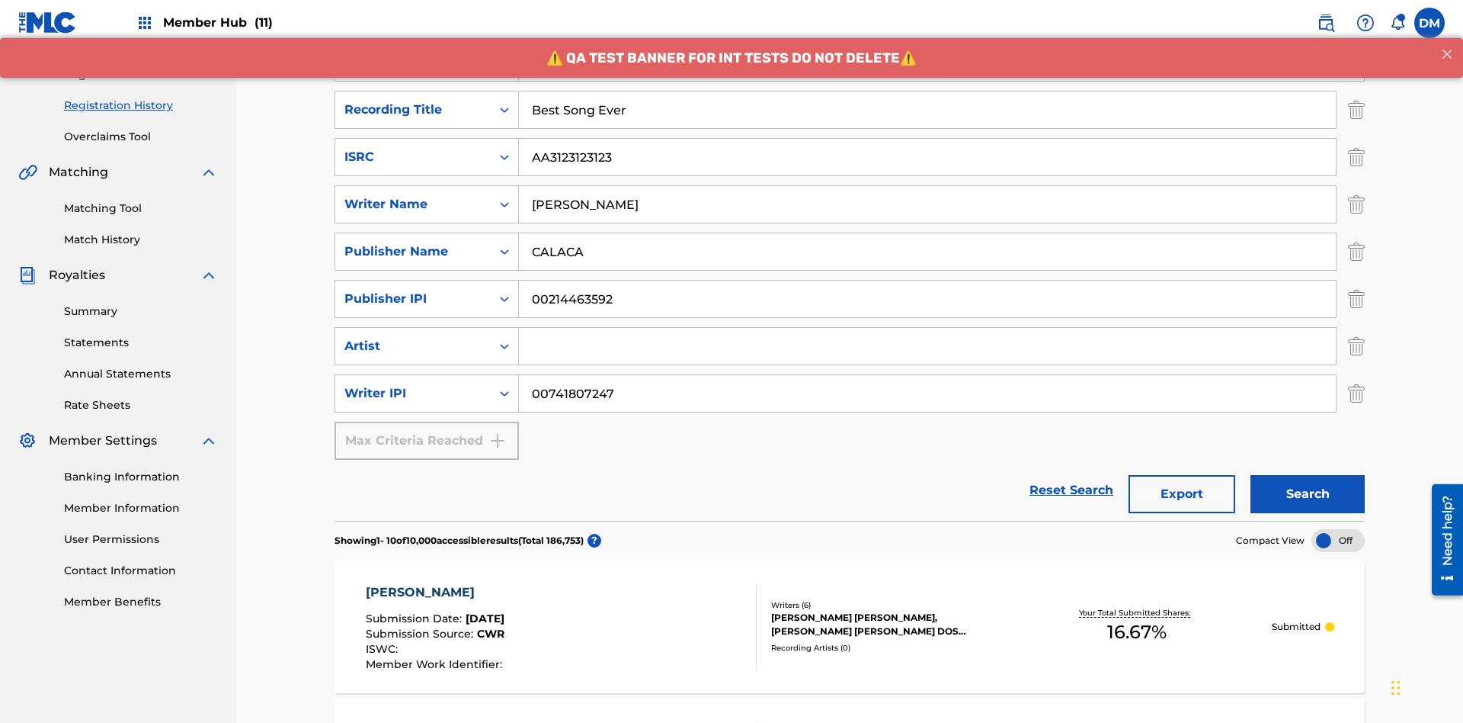
type input "Best Song Ever"
click at [928, 328] on input "Search Form" at bounding box center [927, 346] width 817 height 37
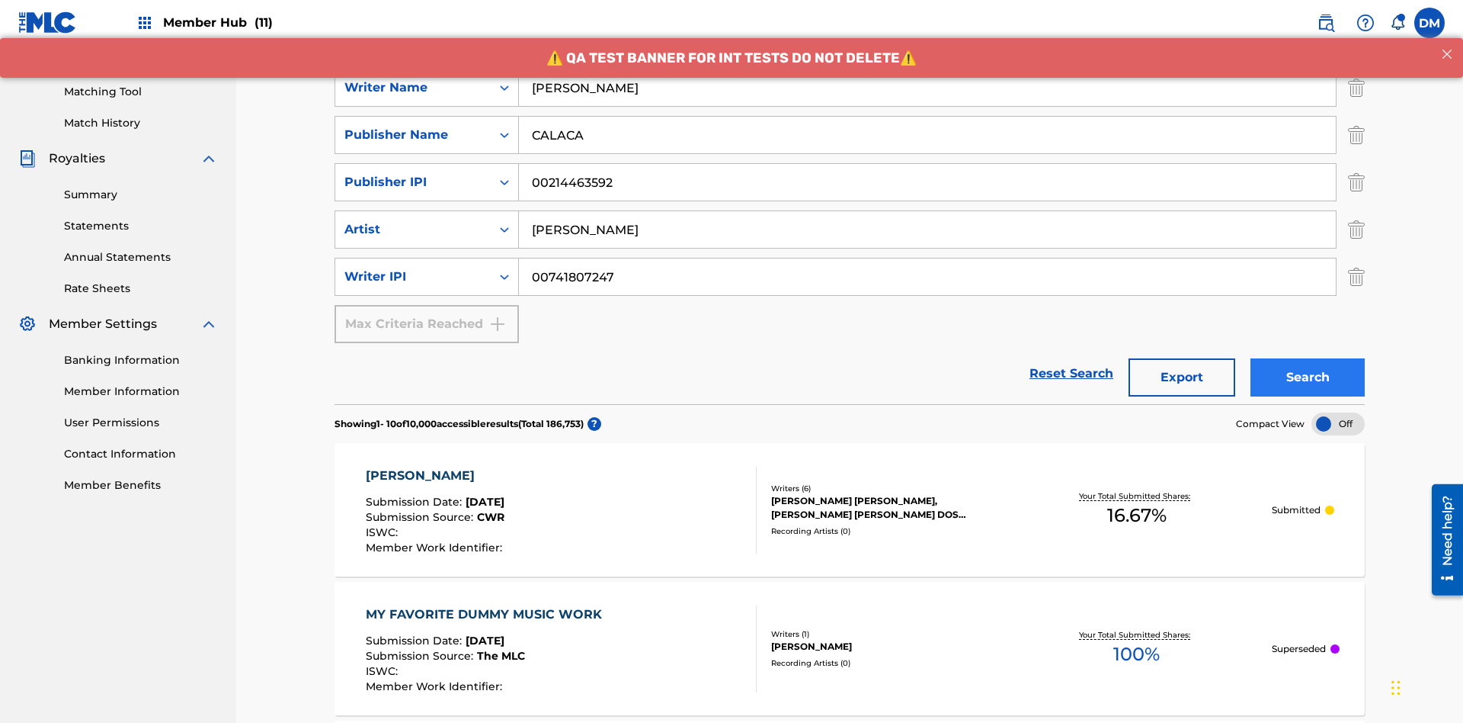
type input "[PERSON_NAME]"
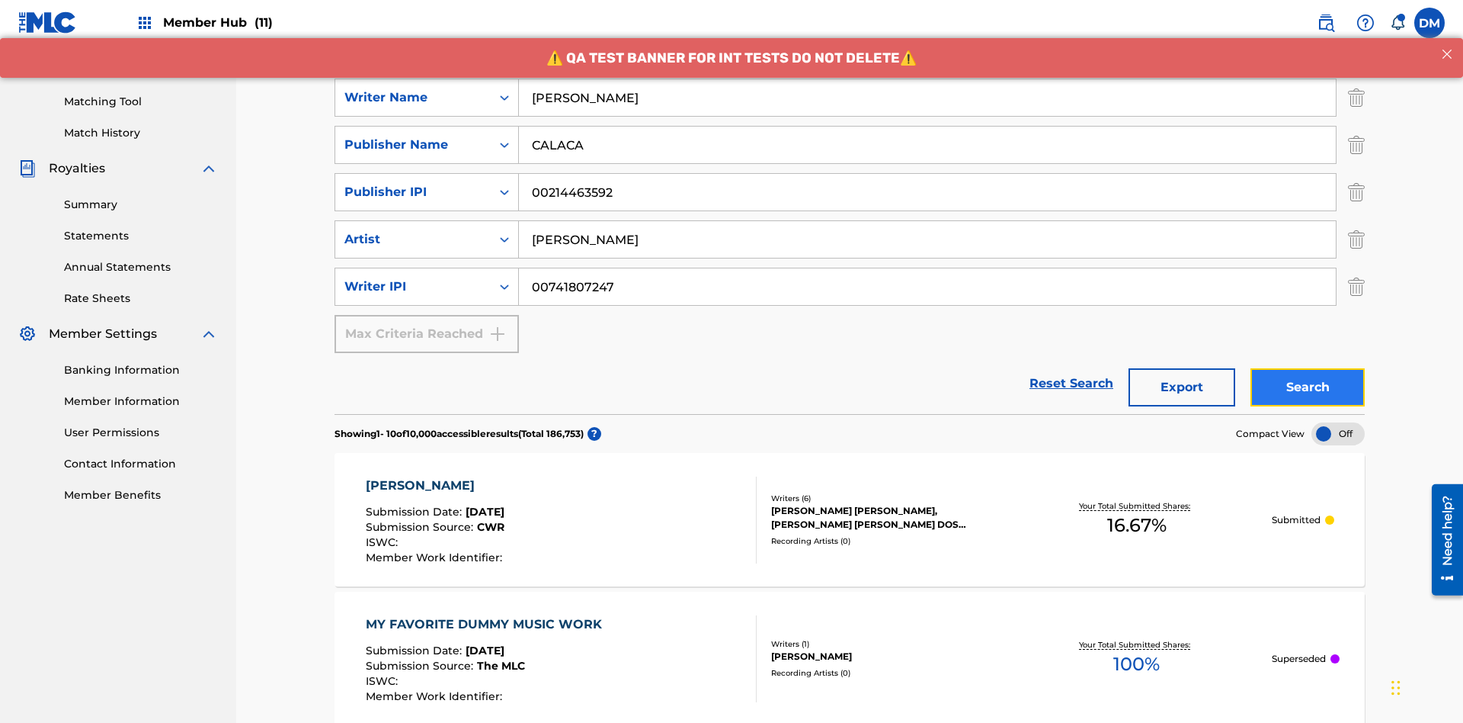
click at [1308, 368] on button "Search" at bounding box center [1308, 387] width 114 height 38
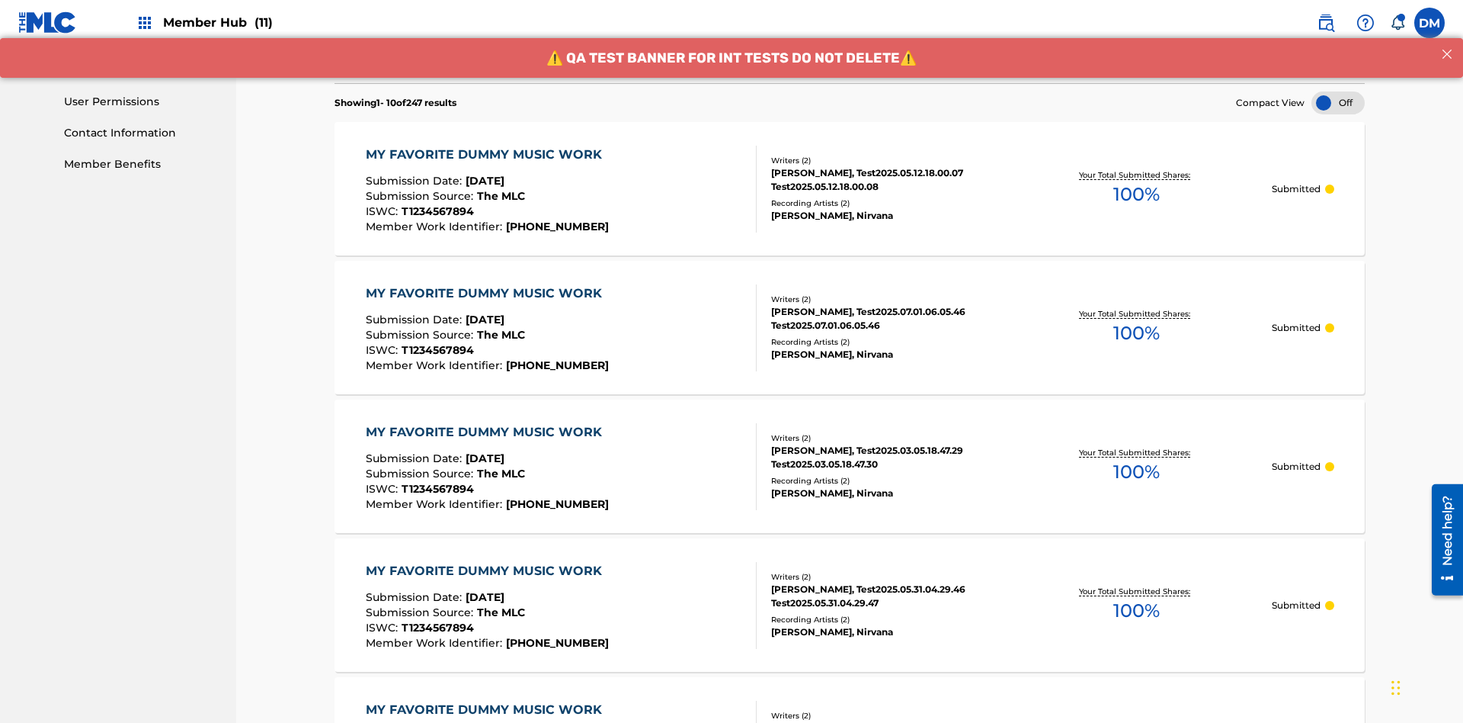
scroll to position [735, 0]
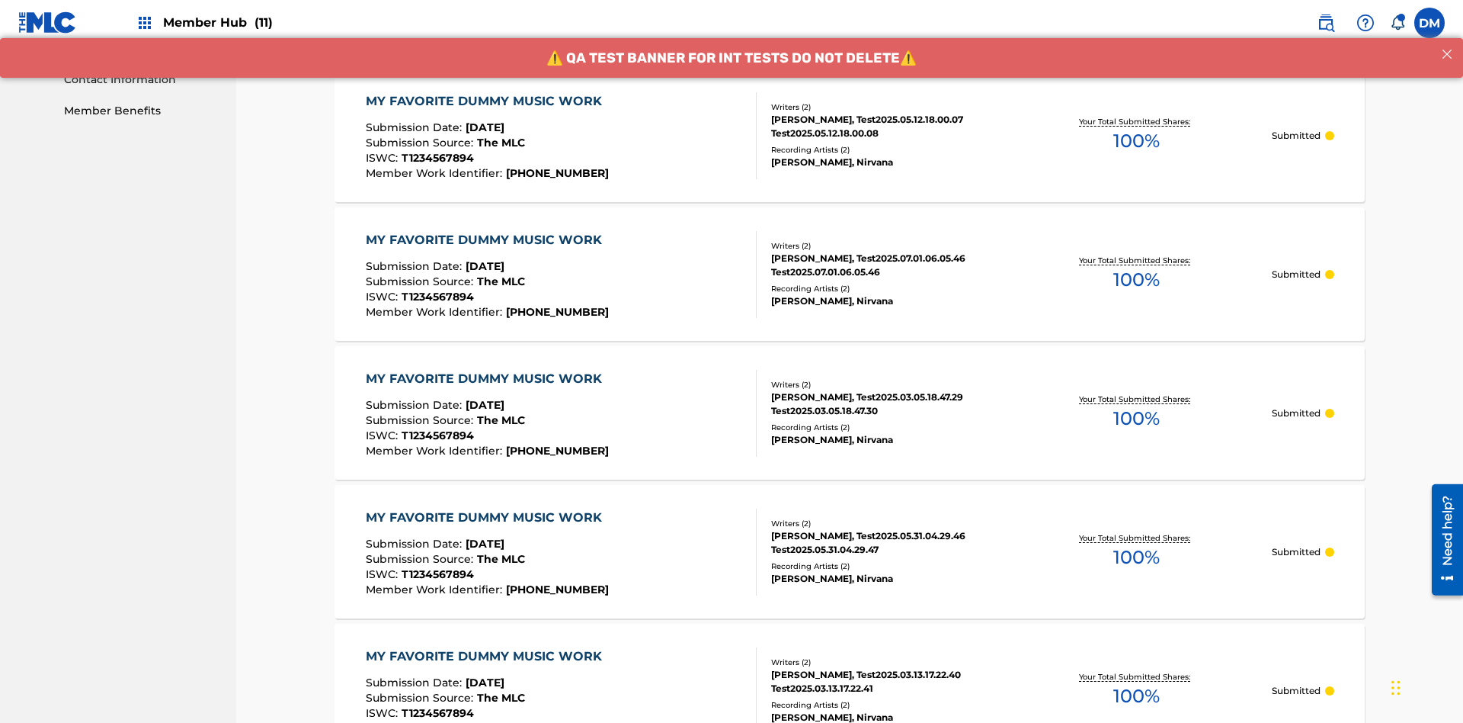
click at [485, 101] on div "MY FAVORITE DUMMY MUSIC WORK" at bounding box center [488, 101] width 244 height 18
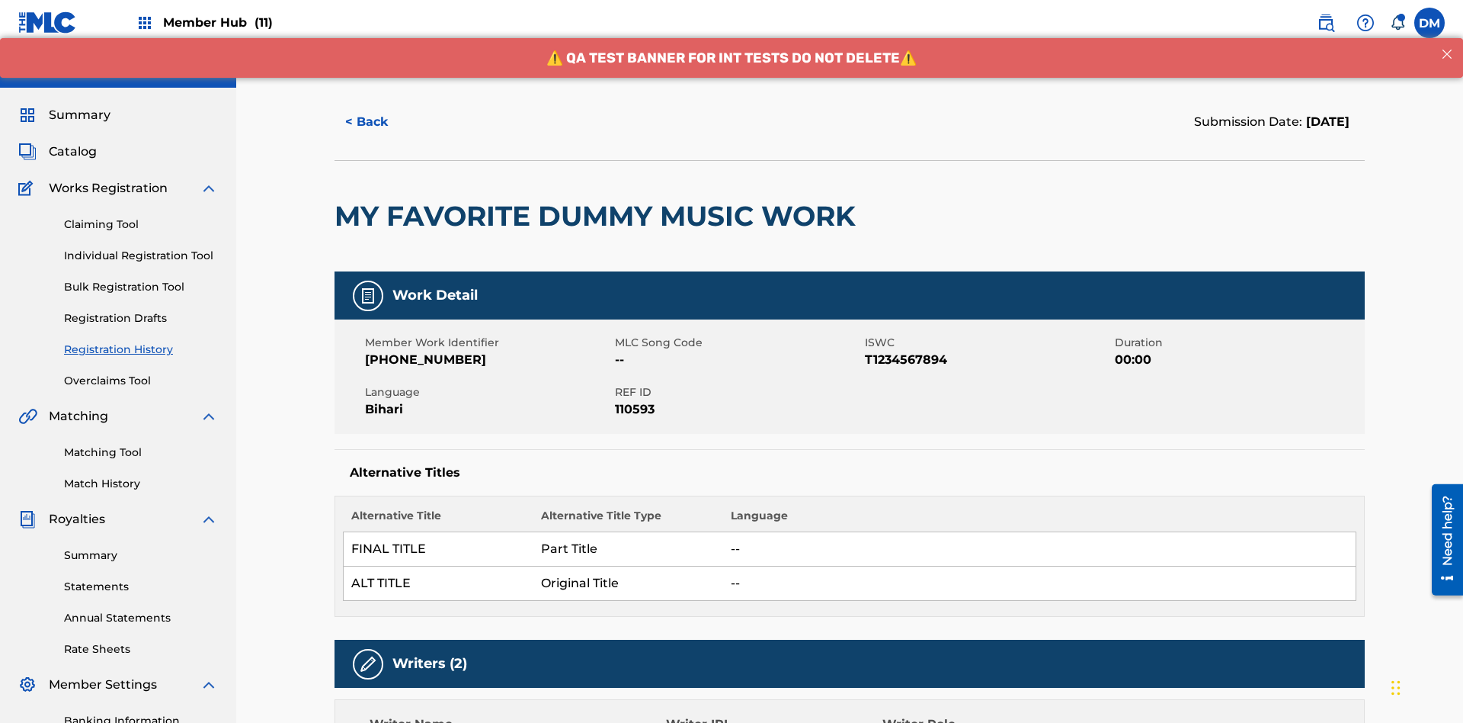
scroll to position [1047, 0]
